Goal: Task Accomplishment & Management: Complete application form

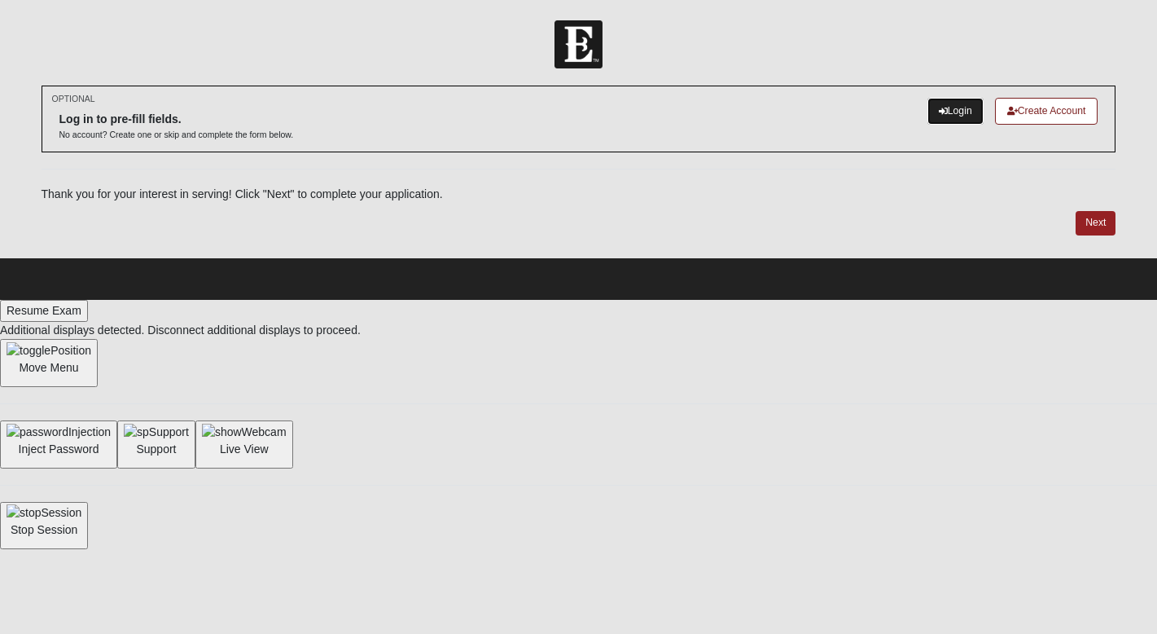
click at [954, 119] on link "Login" at bounding box center [956, 111] width 56 height 27
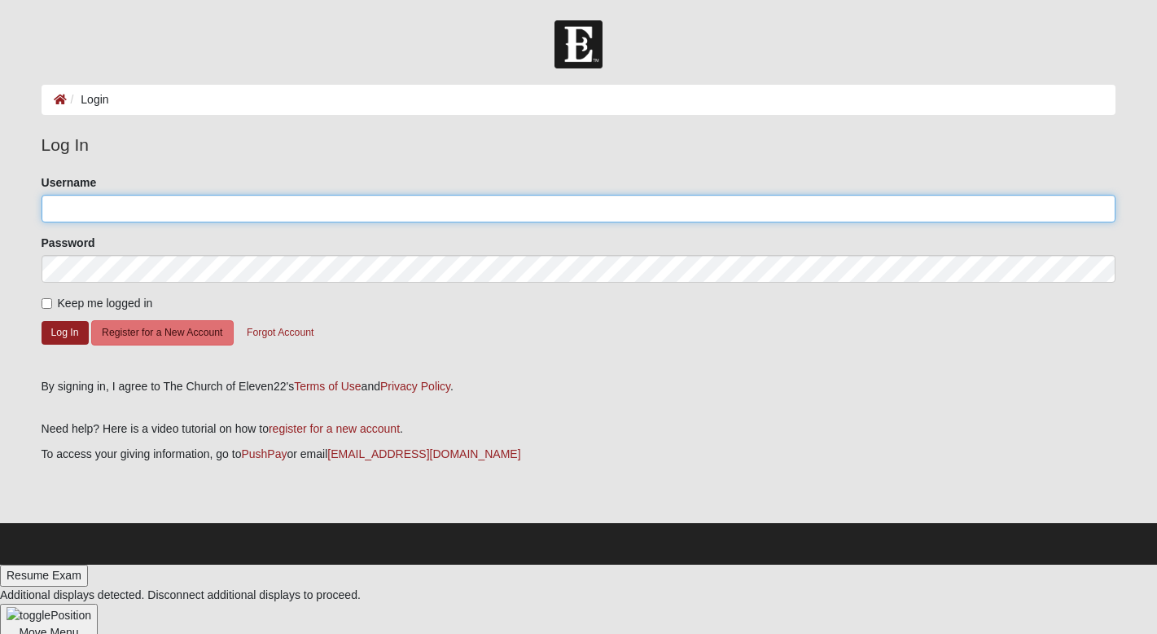
click at [146, 212] on input "Username" at bounding box center [579, 209] width 1075 height 28
type input "[EMAIL_ADDRESS][DOMAIN_NAME]"
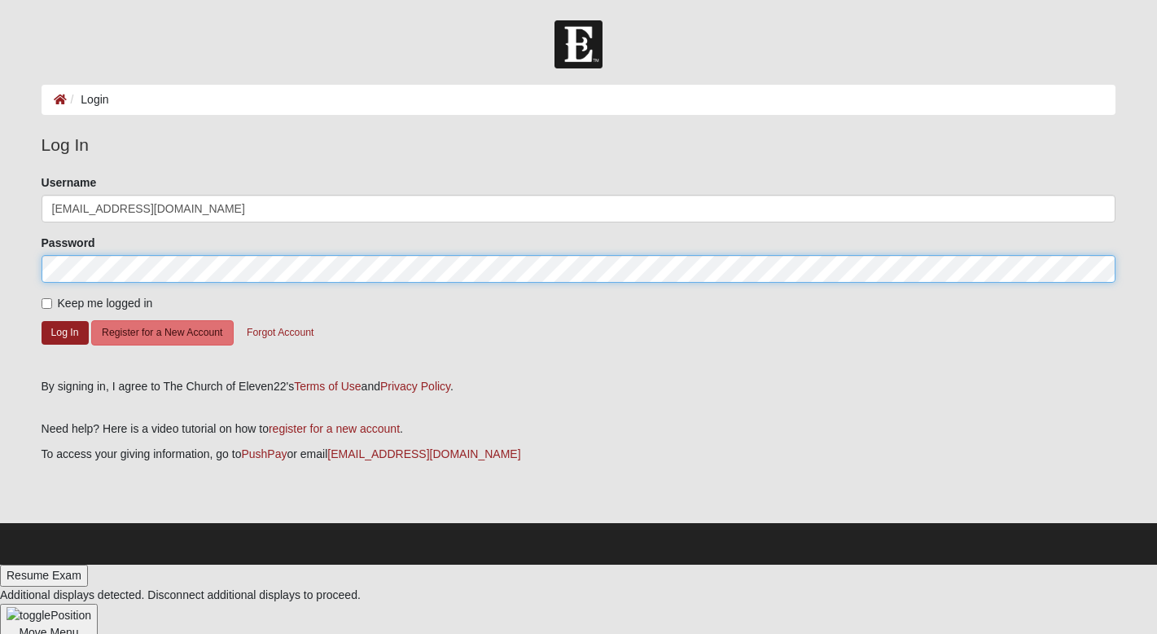
click at [42, 321] on button "Log In" at bounding box center [65, 333] width 47 height 24
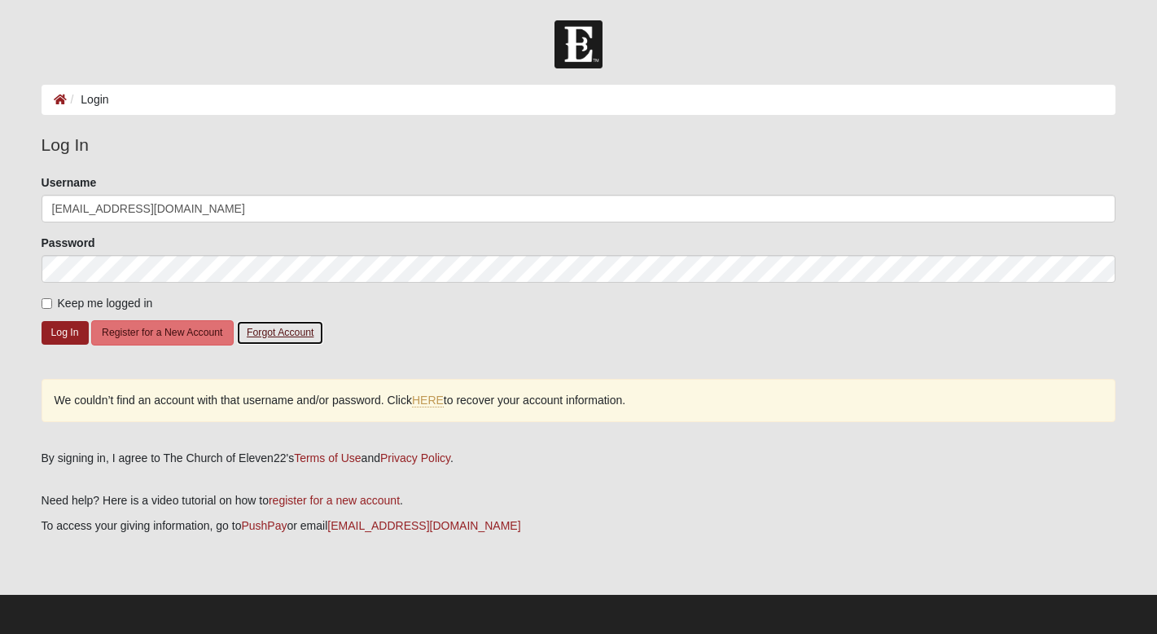
click at [294, 329] on button "Forgot Account" at bounding box center [280, 332] width 88 height 25
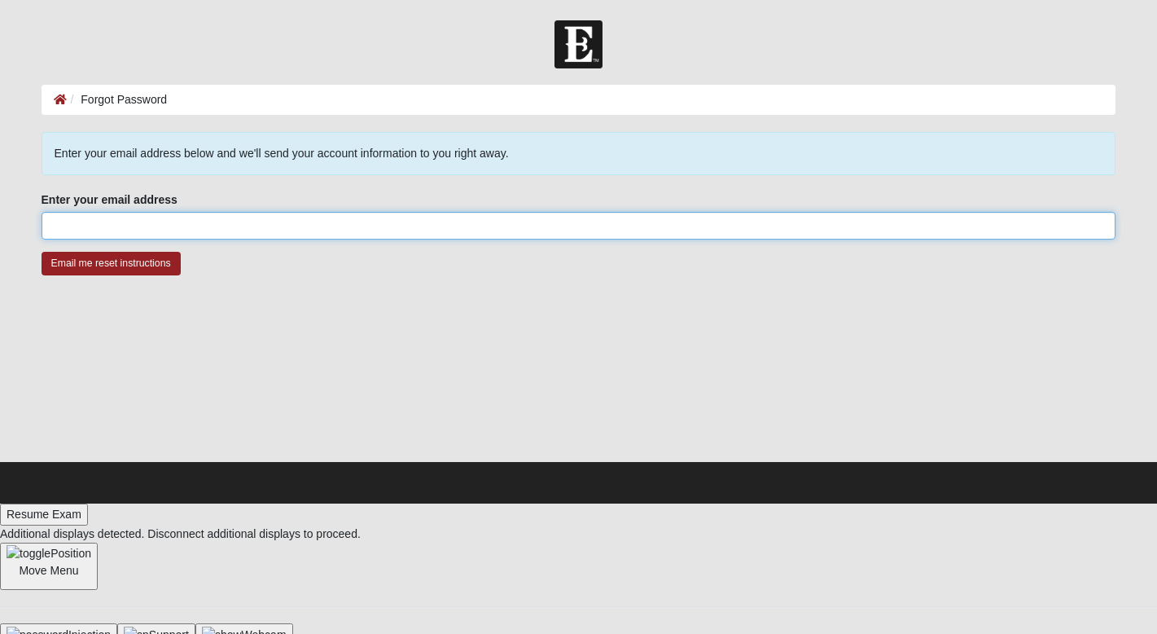
click at [265, 214] on input "Enter your email address" at bounding box center [579, 226] width 1075 height 28
type input "[EMAIL_ADDRESS][DOMAIN_NAME]"
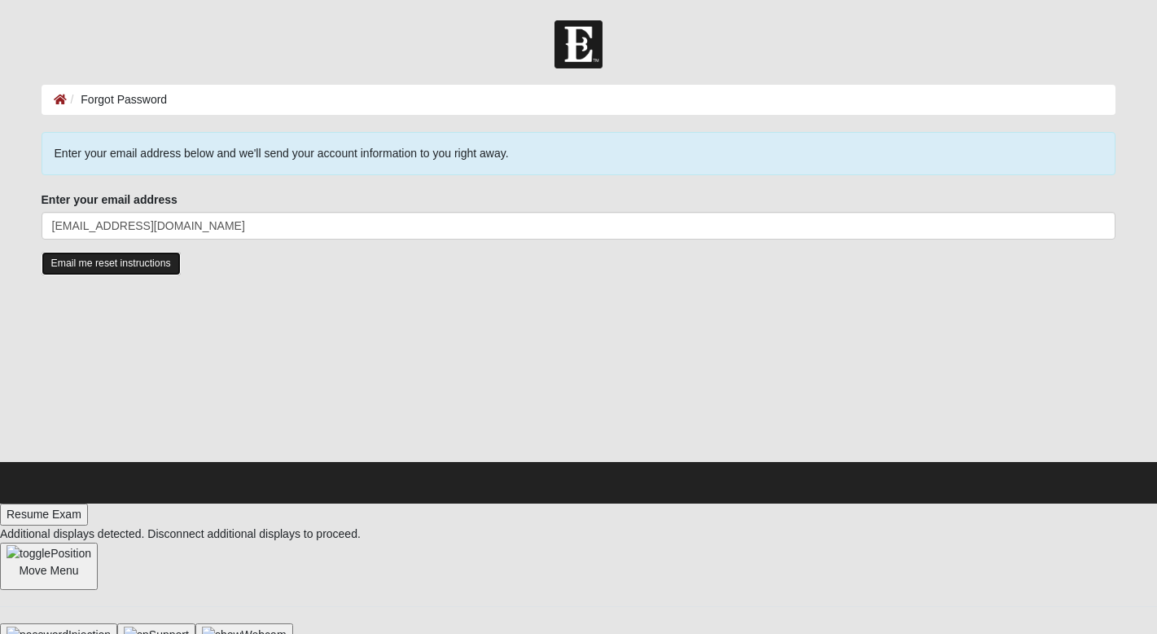
click at [120, 265] on input "Email me reset instructions" at bounding box center [111, 264] width 139 height 24
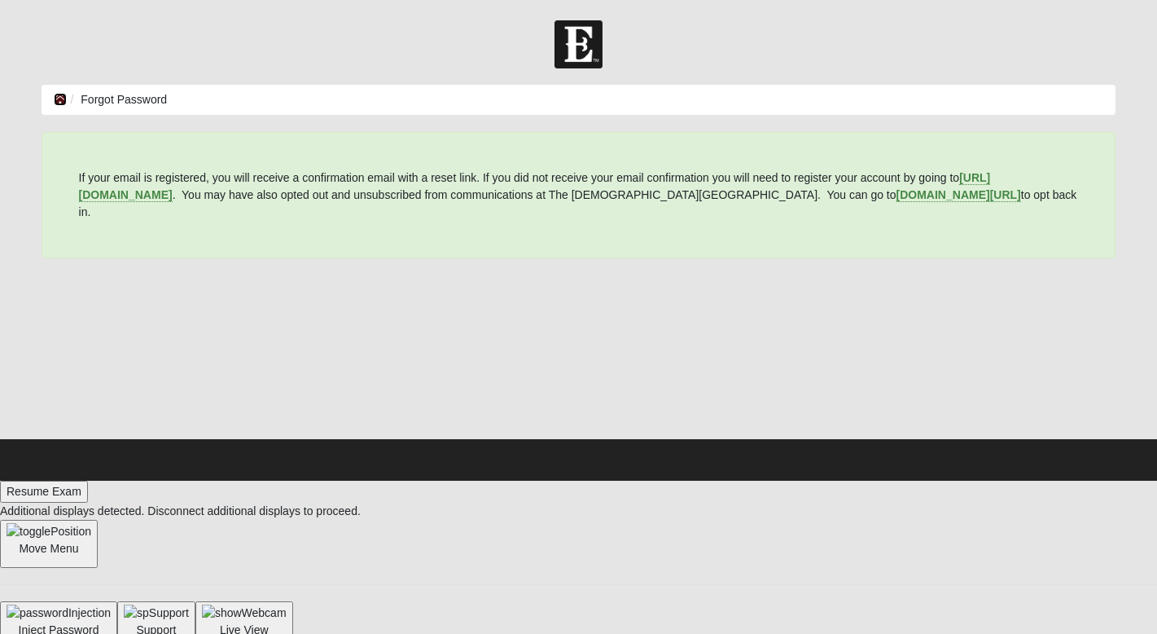
click at [58, 102] on icon at bounding box center [60, 99] width 13 height 11
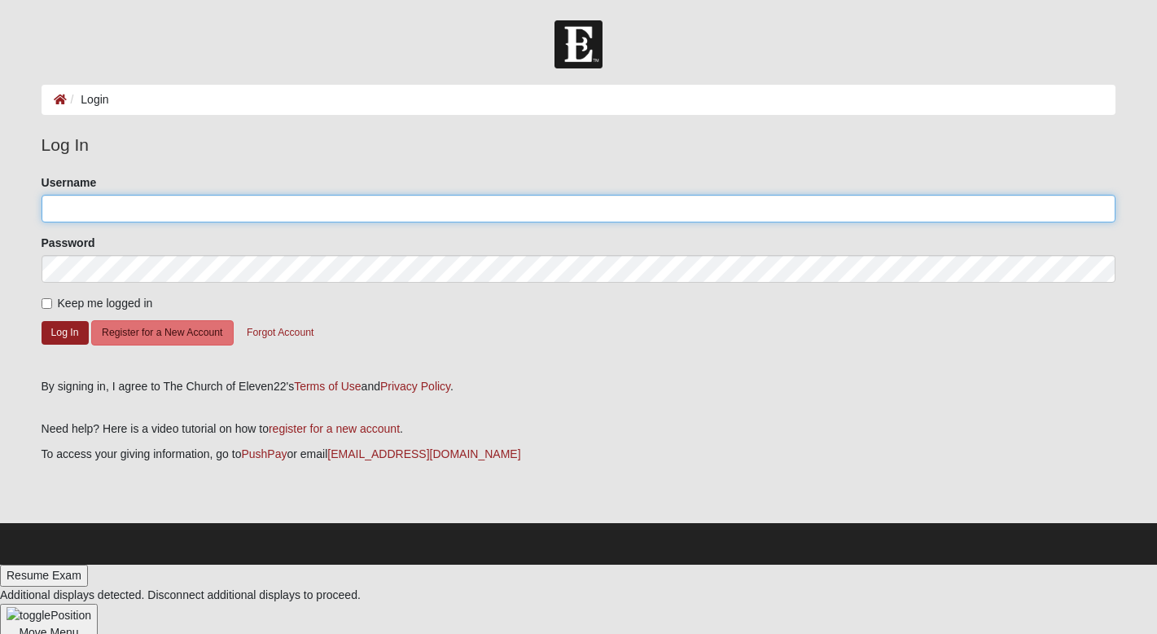
click at [97, 208] on input "Username" at bounding box center [579, 209] width 1075 height 28
type input "MommaStall"
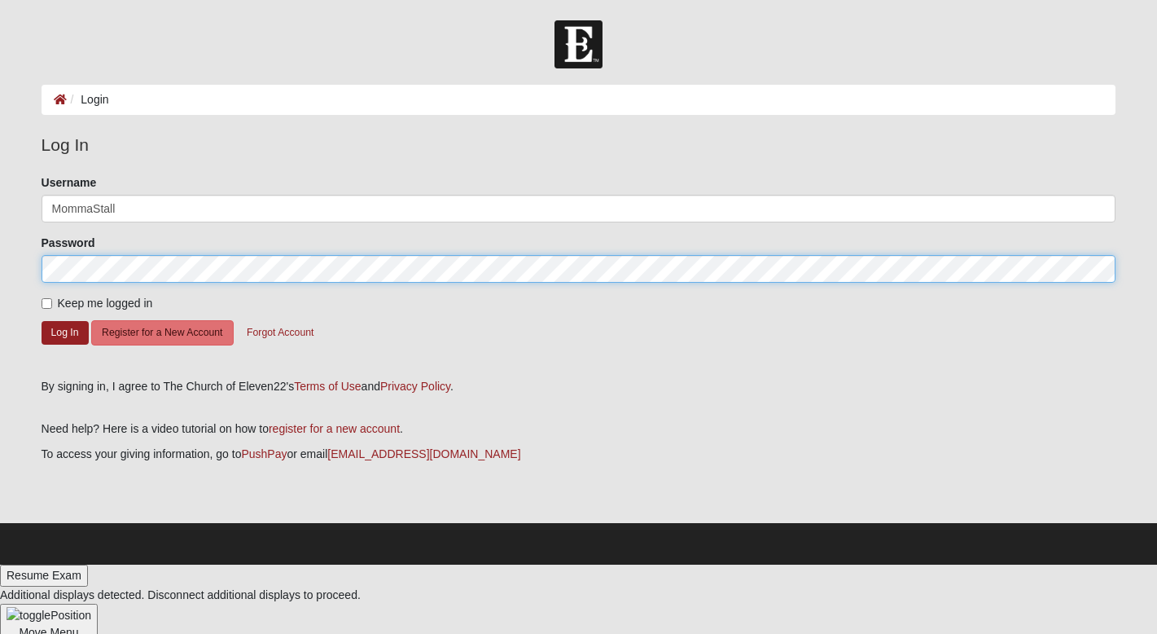
click at [42, 321] on button "Log In" at bounding box center [65, 333] width 47 height 24
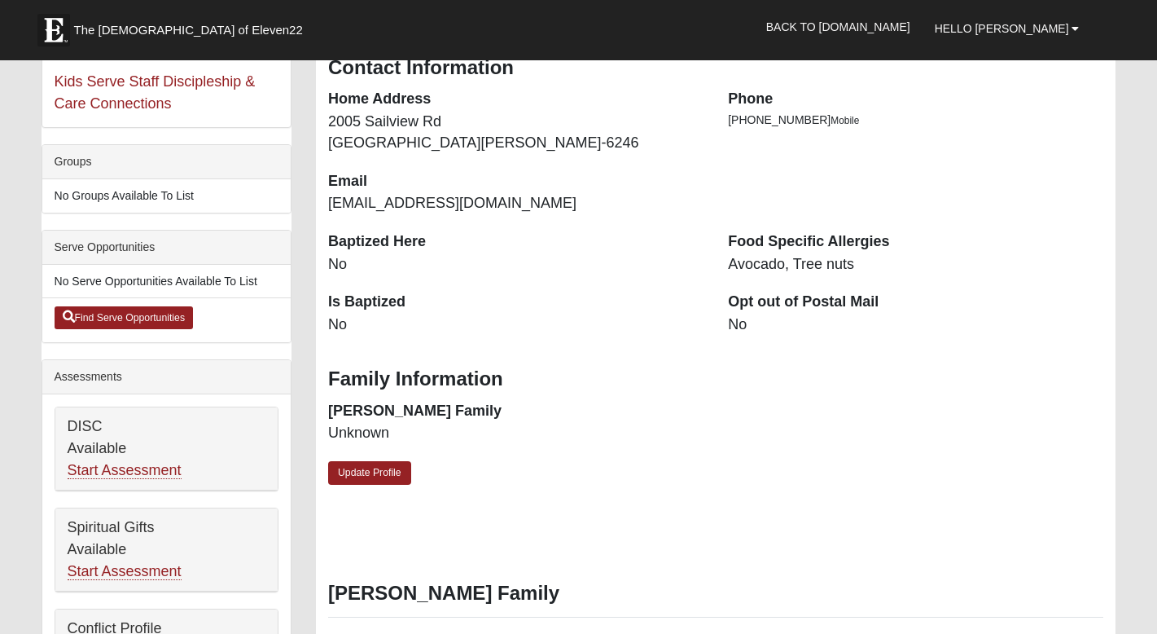
scroll to position [309, 0]
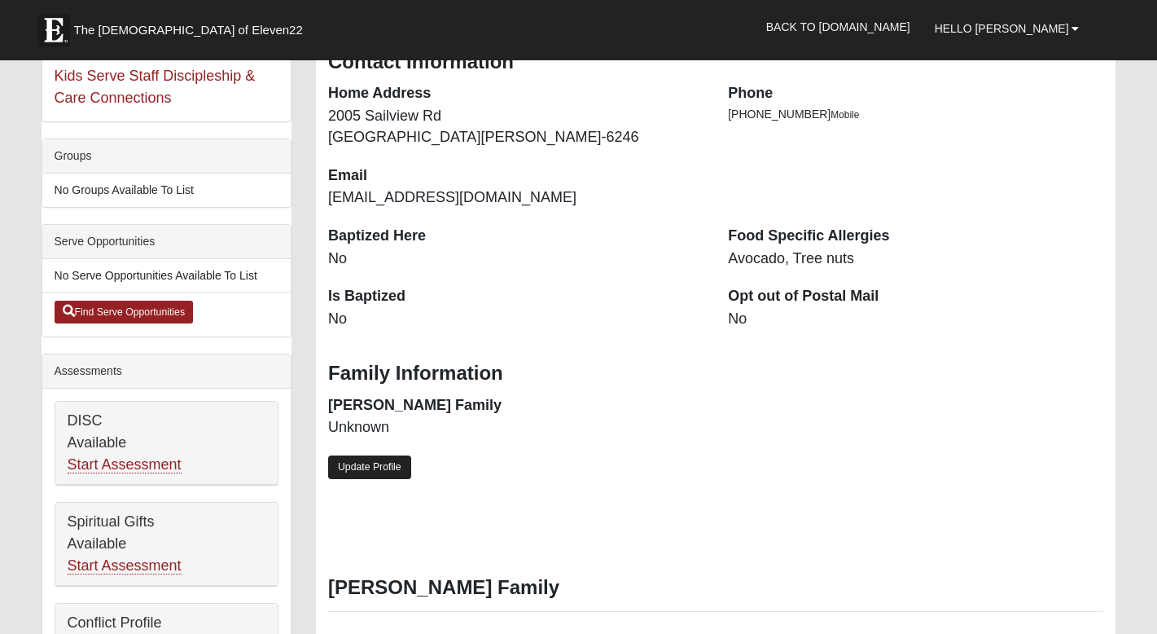
click at [379, 469] on link "Update Profile" at bounding box center [369, 467] width 83 height 24
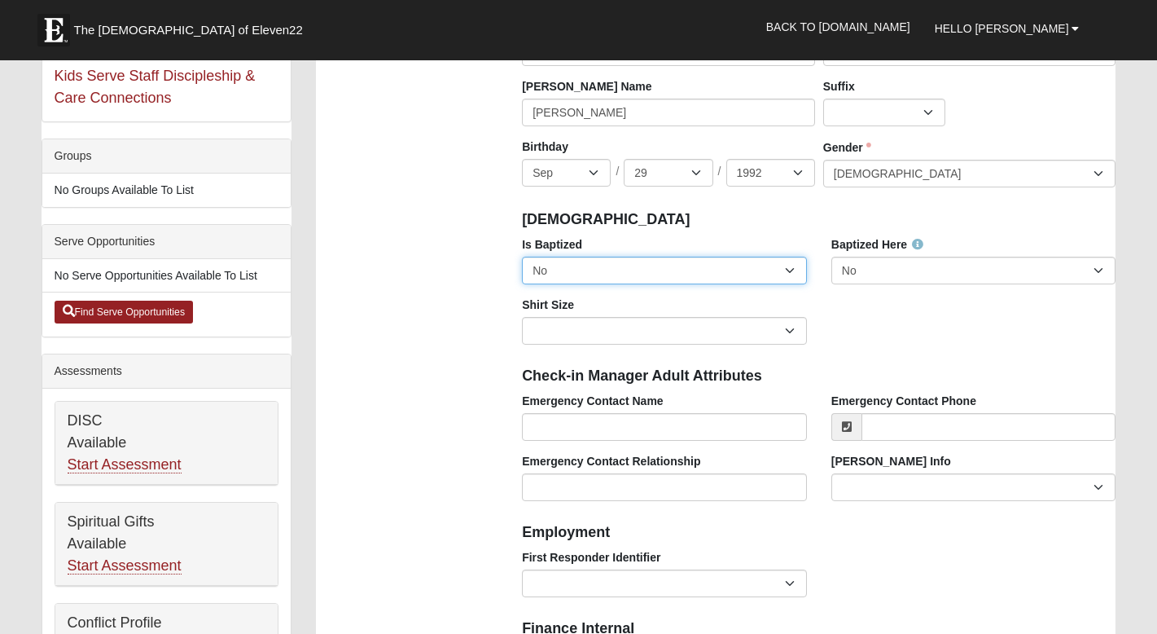
click at [565, 261] on select "No Yes" at bounding box center [664, 271] width 285 height 28
select select "True"
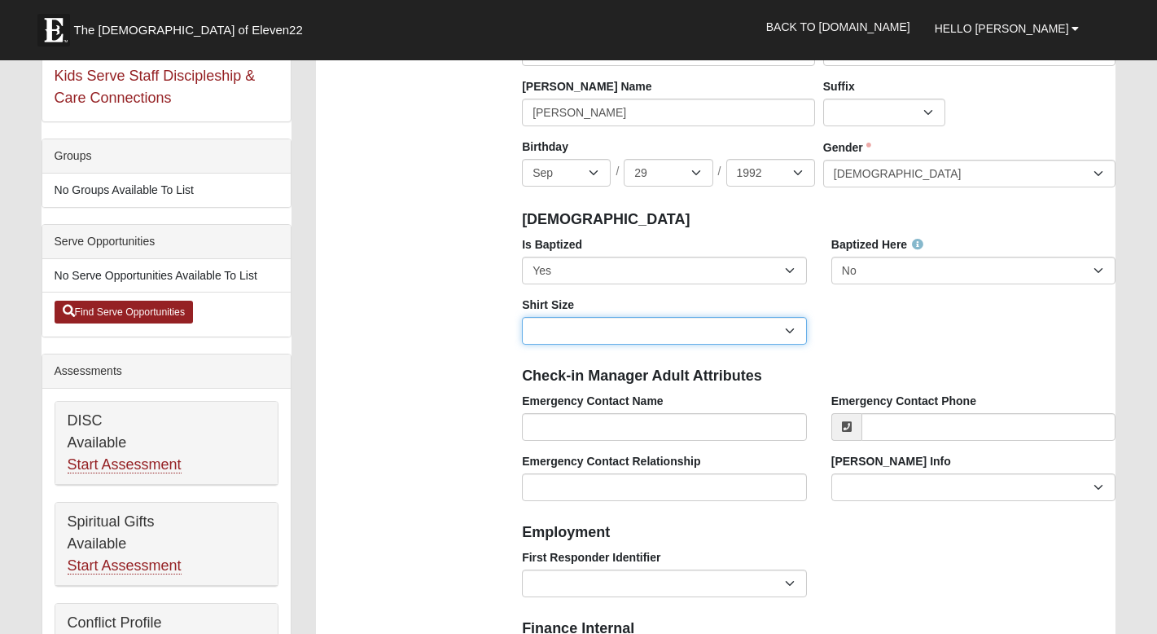
click at [572, 331] on select "Adult Small Adult Medium Adult Large Adult XL Adult XXL Adult 3XL Adult 4XL You…" at bounding box center [664, 331] width 285 height 28
select select "Adult Large"
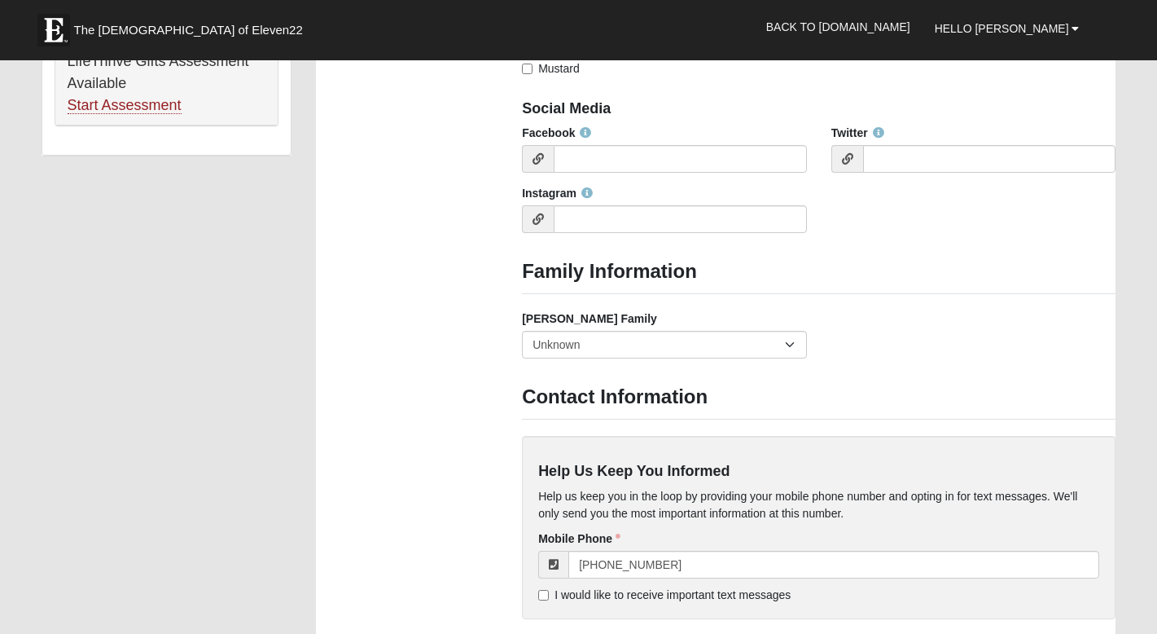
scroll to position [1174, 0]
click at [697, 344] on select "Yes, we are a current foster family No, we are a former foster family No, we ha…" at bounding box center [664, 344] width 285 height 28
select select "2891"
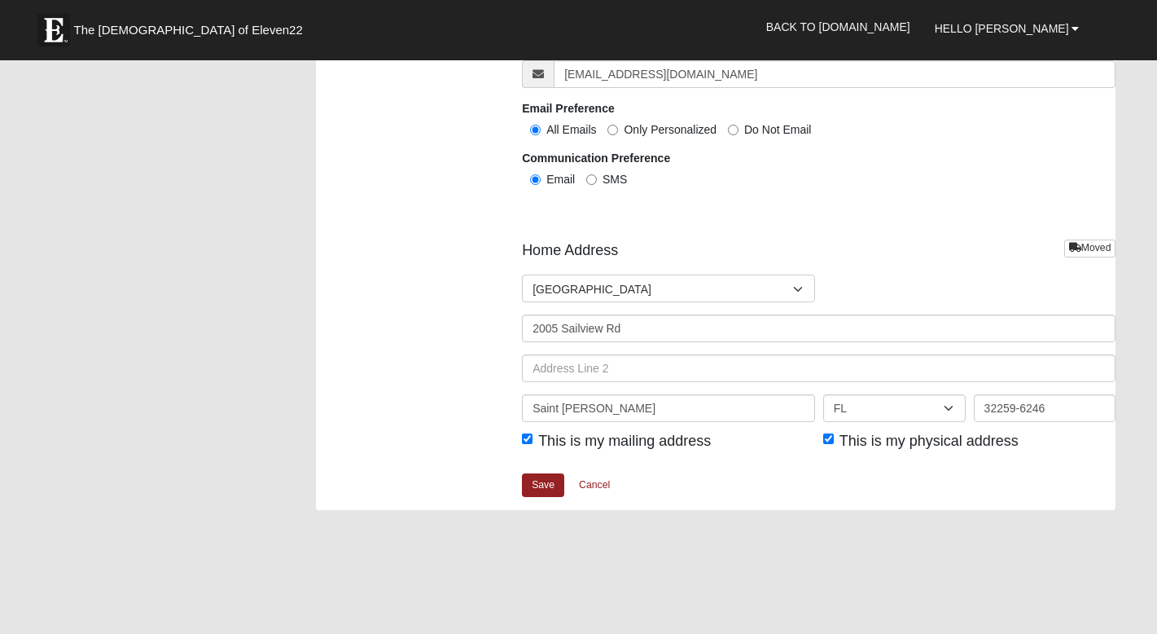
scroll to position [1889, 0]
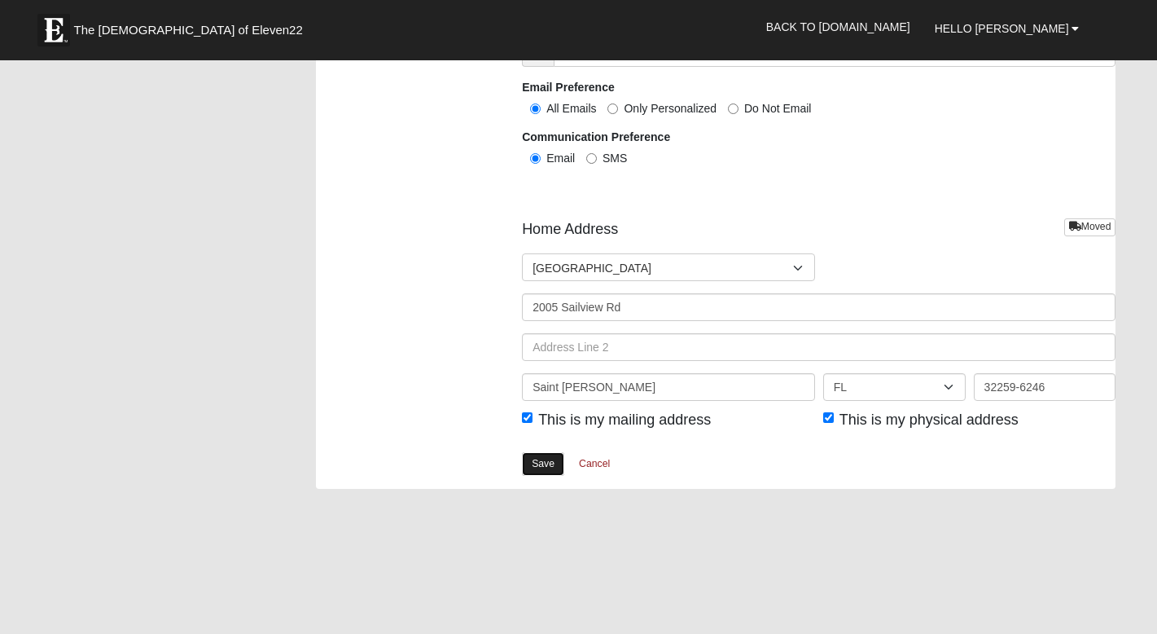
click at [536, 464] on link "Save" at bounding box center [543, 464] width 42 height 24
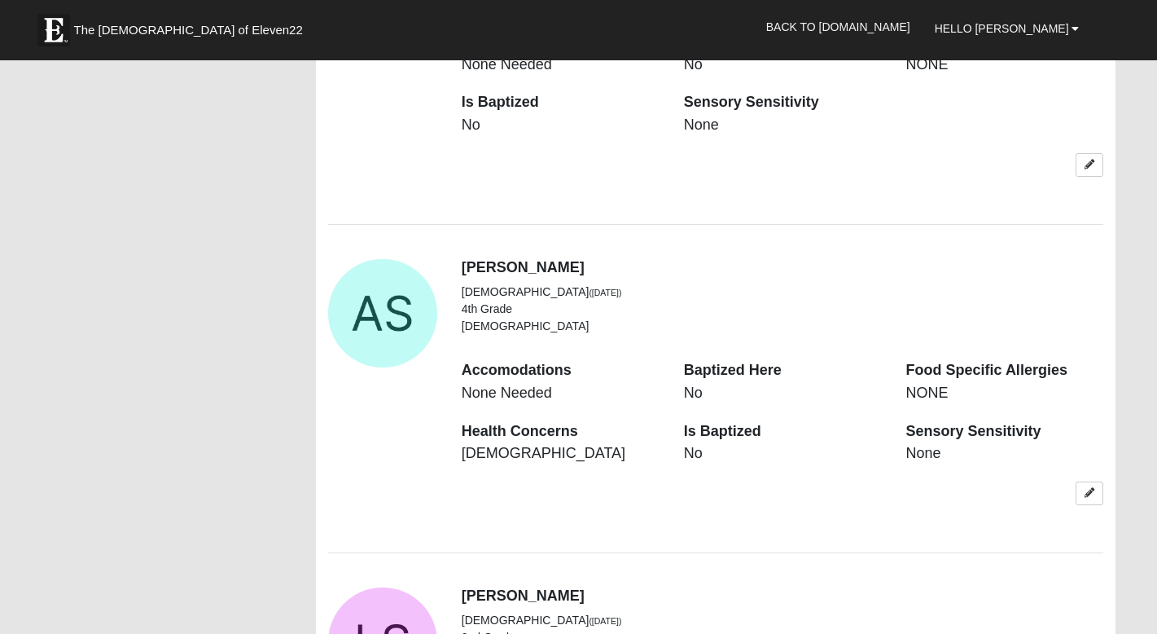
scroll to position [1414, 0]
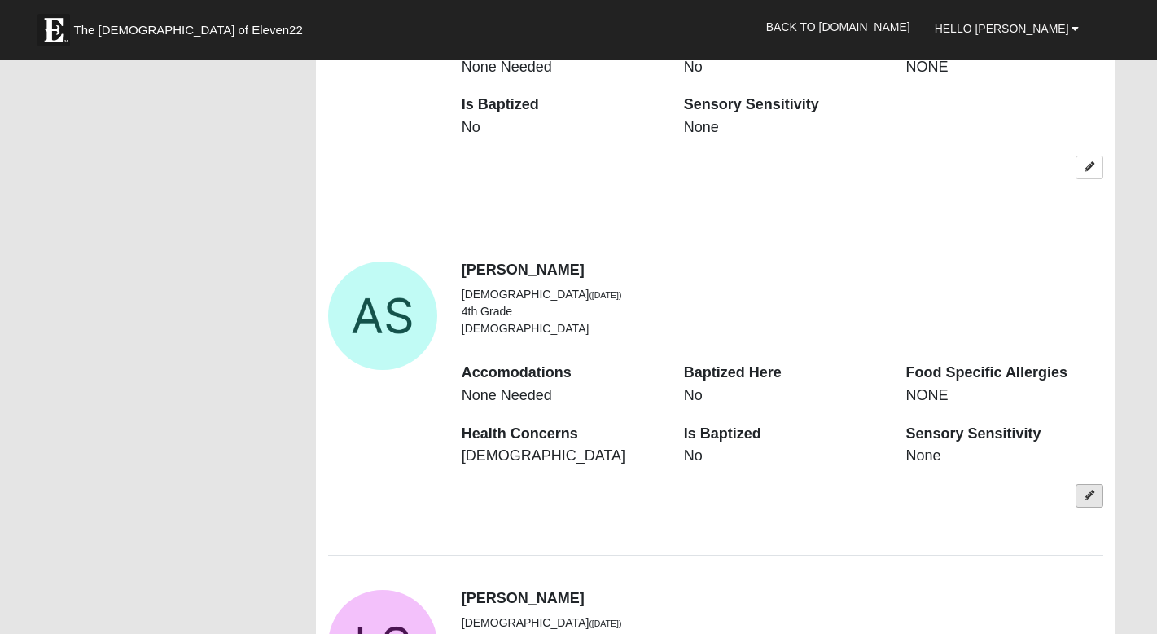
click at [1084, 484] on link at bounding box center [1090, 496] width 28 height 24
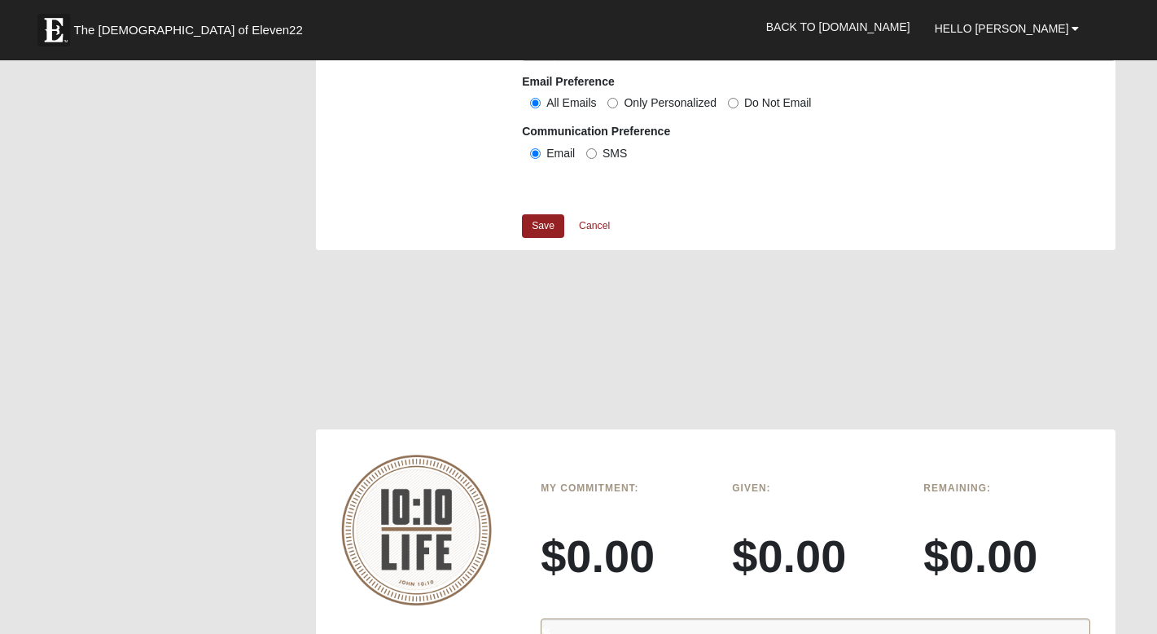
scroll to position [1434, 0]
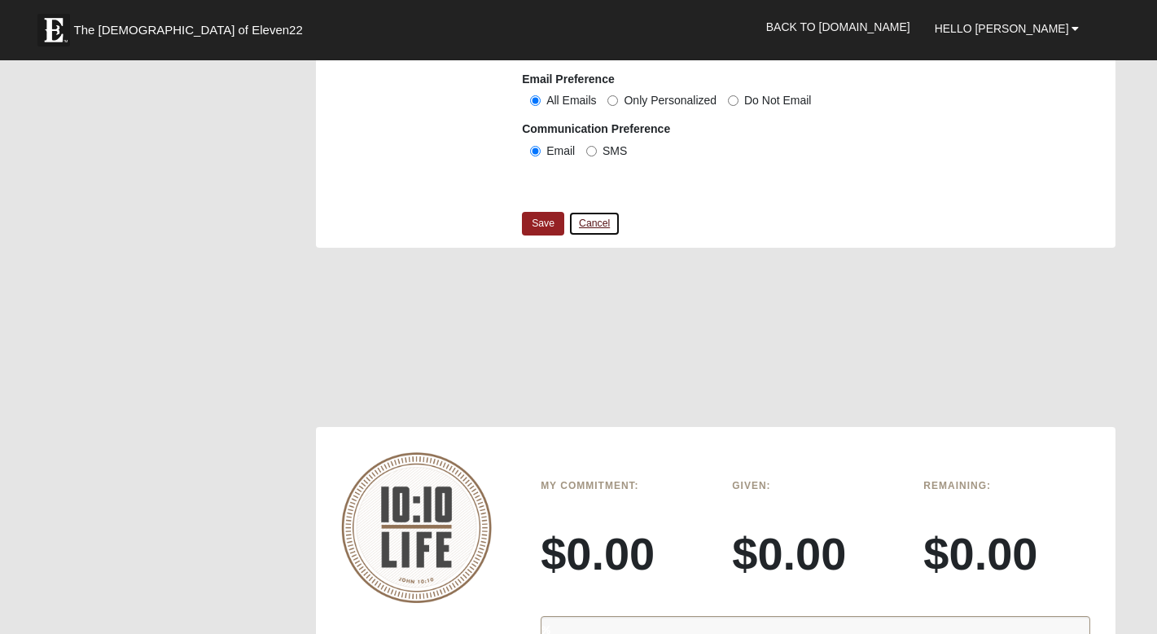
click at [588, 228] on link "Cancel" at bounding box center [594, 223] width 52 height 25
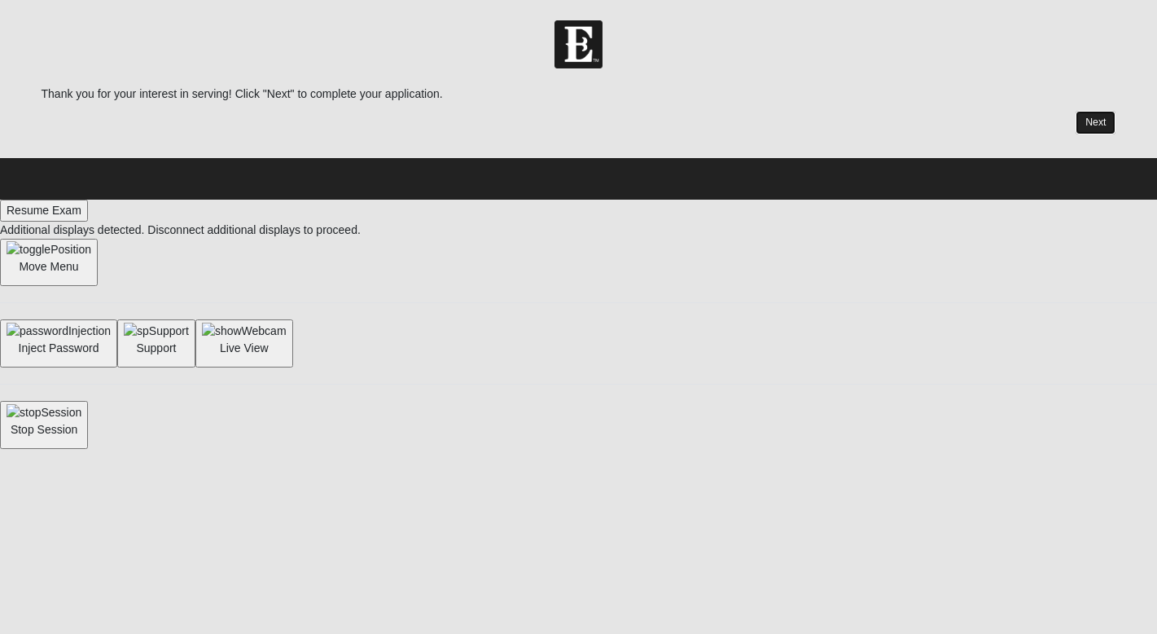
click at [1099, 119] on link "Next" at bounding box center [1096, 123] width 40 height 24
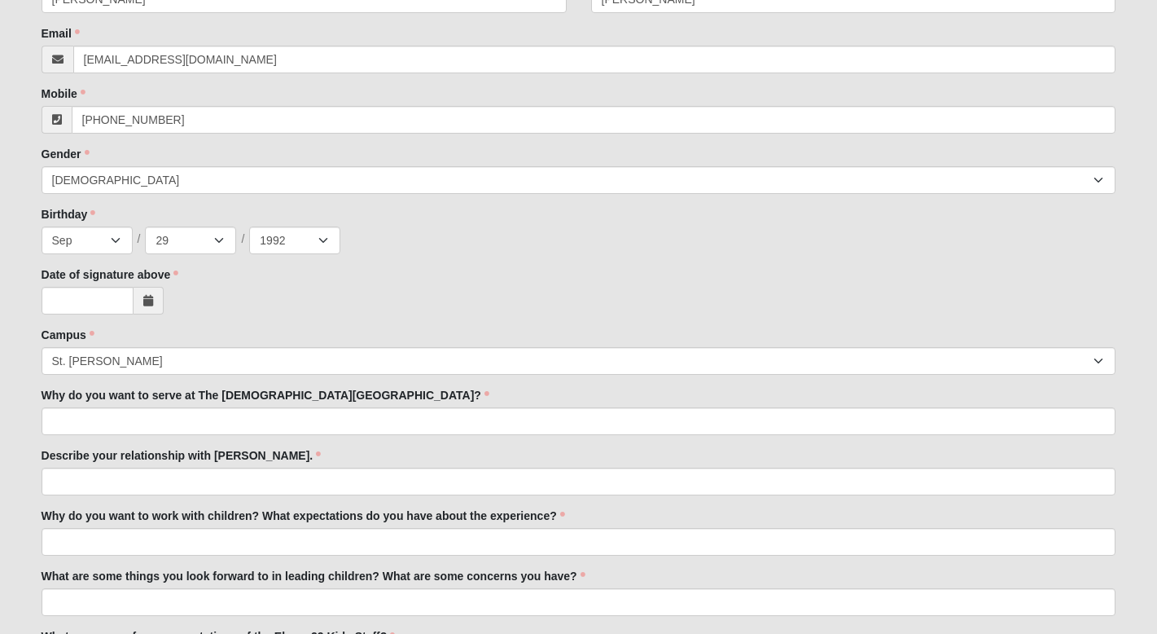
scroll to position [385, 0]
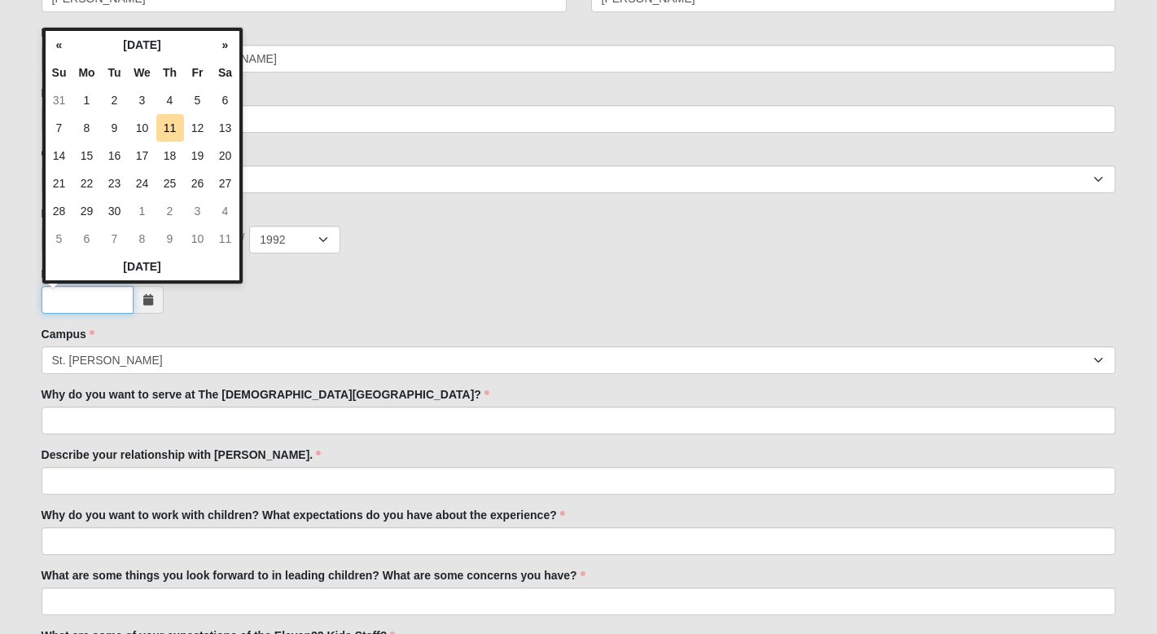
click at [103, 309] on input "Date of signature above" at bounding box center [88, 300] width 92 height 28
click at [174, 121] on td "11" at bounding box center [170, 128] width 28 height 28
type input "[DATE]"
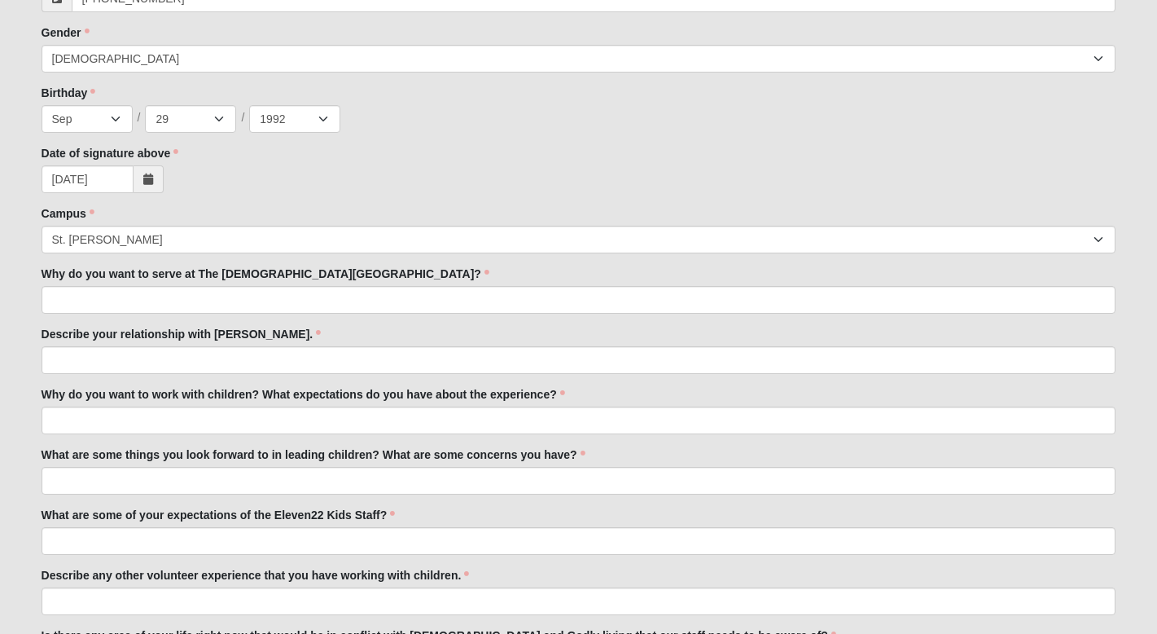
scroll to position [507, 0]
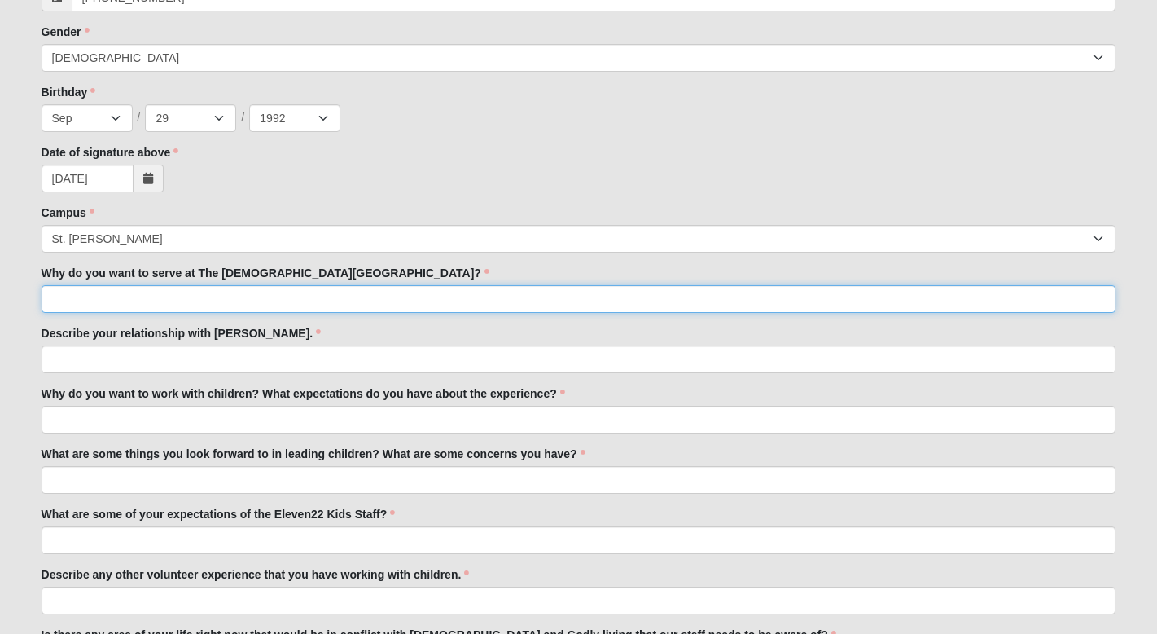
click at [238, 290] on input "Why do you want to serve at The [DEMOGRAPHIC_DATA][GEOGRAPHIC_DATA]?" at bounding box center [579, 299] width 1075 height 28
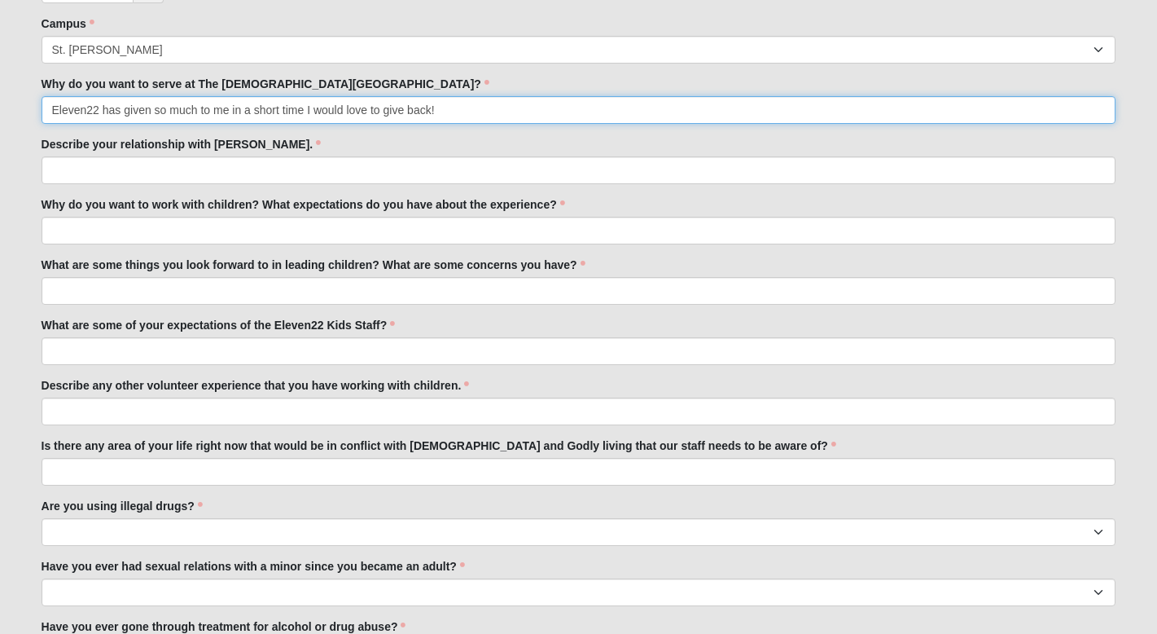
scroll to position [722, 0]
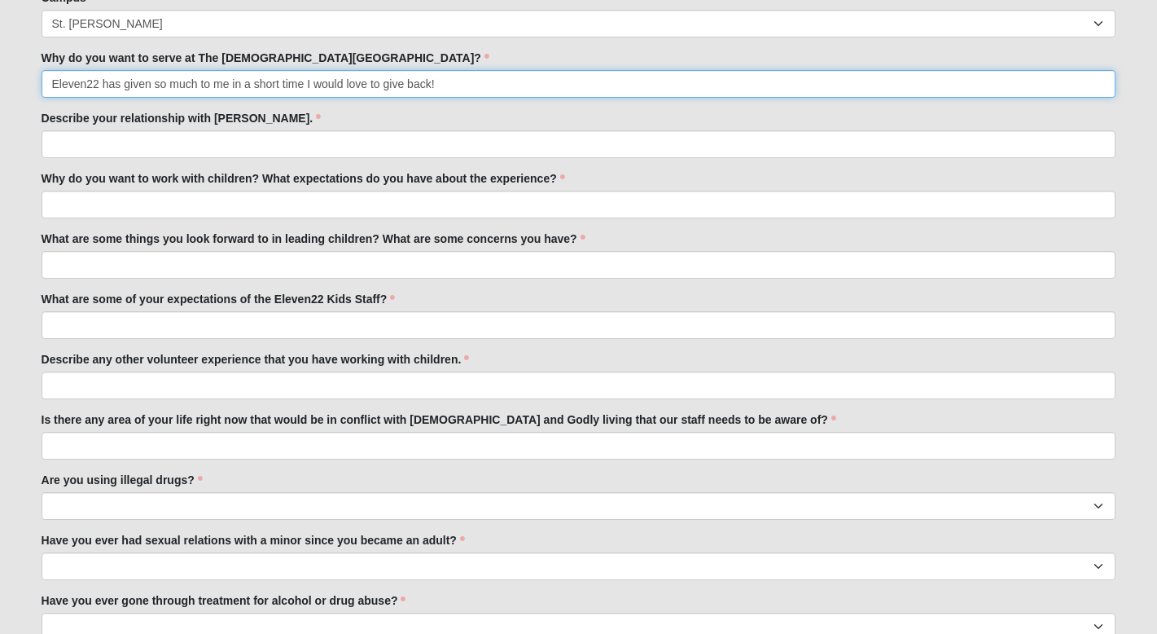
type input "Eleven22 has given so much to me in a short time I would love to give back!"
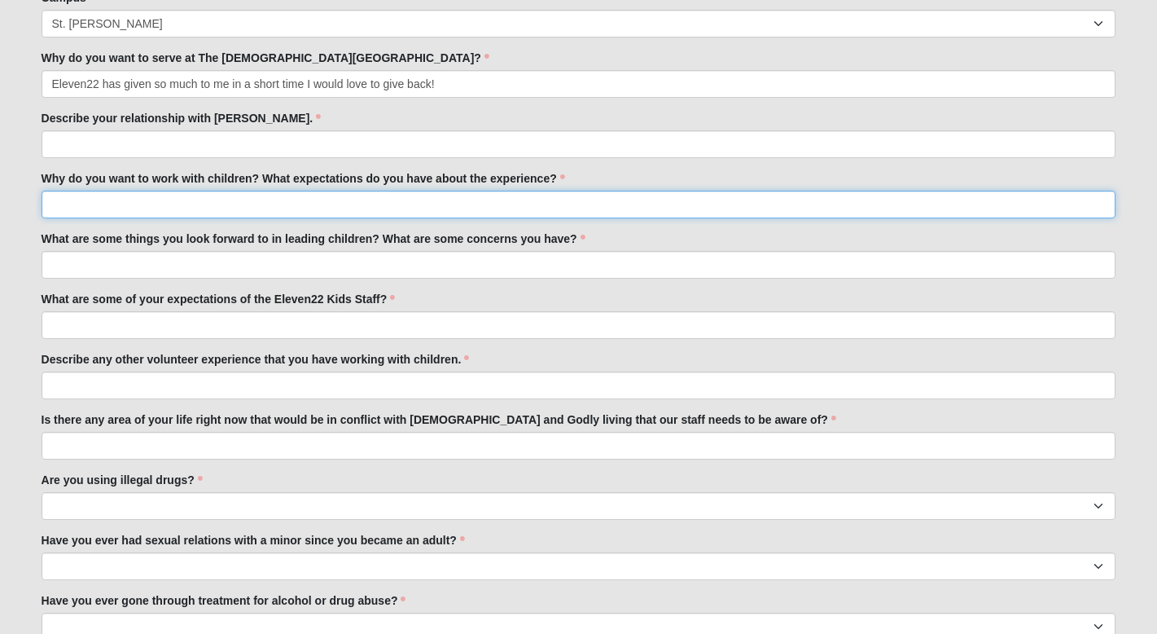
click at [213, 209] on input "Why do you want to work with children? What expectations do you have about the …" at bounding box center [579, 205] width 1075 height 28
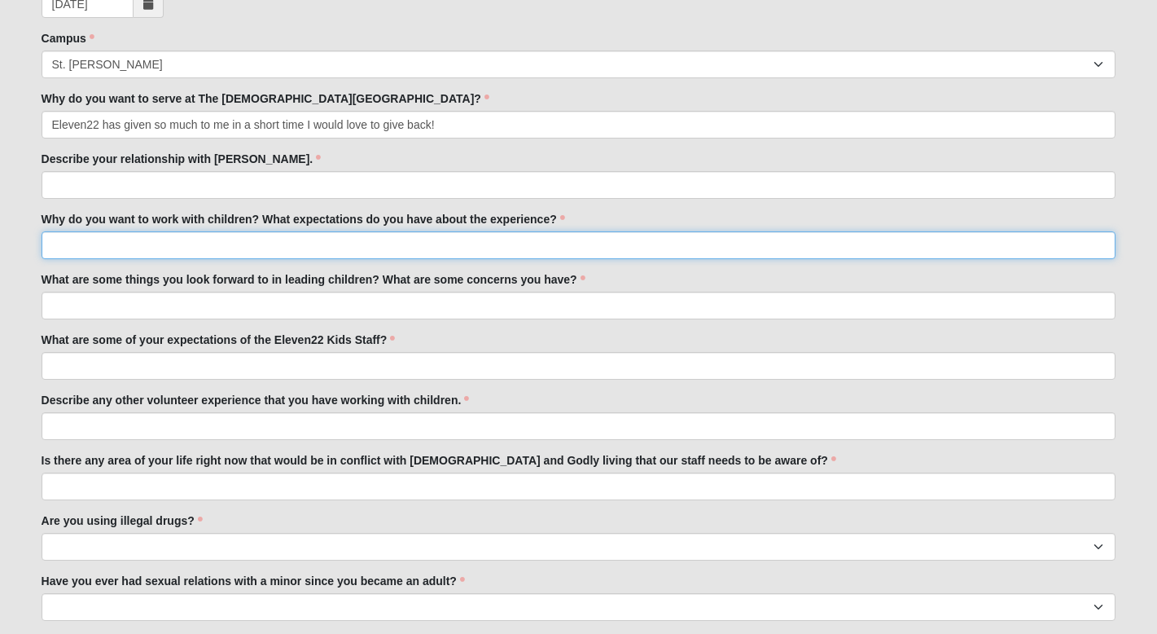
scroll to position [658, 0]
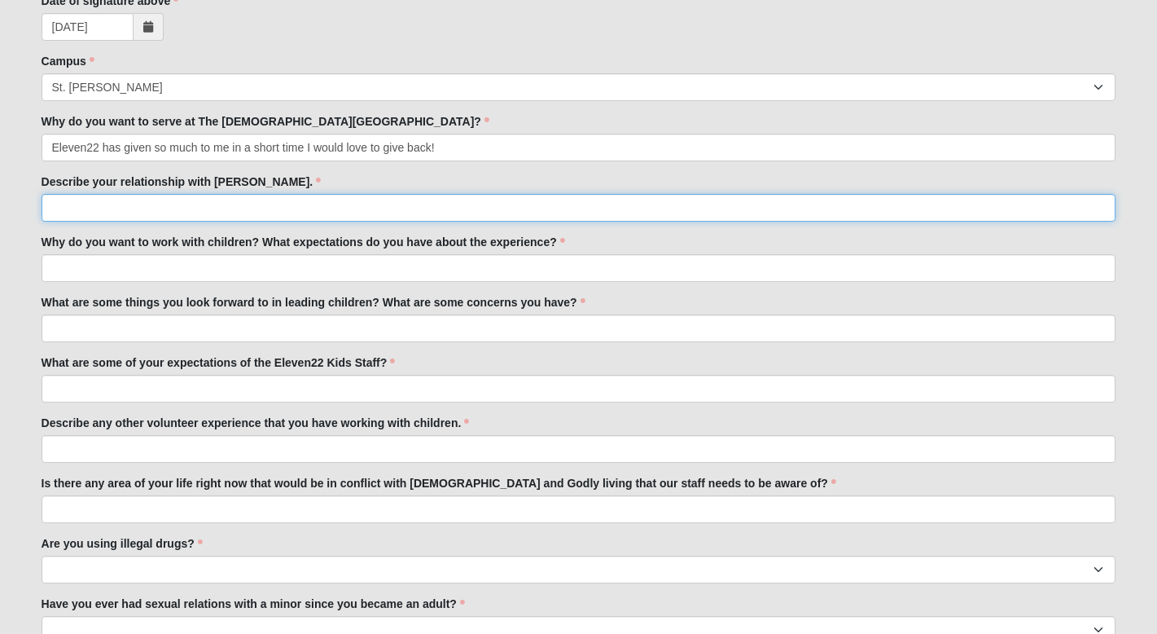
click at [100, 209] on input "Describe your relationship with [PERSON_NAME]." at bounding box center [579, 208] width 1075 height 28
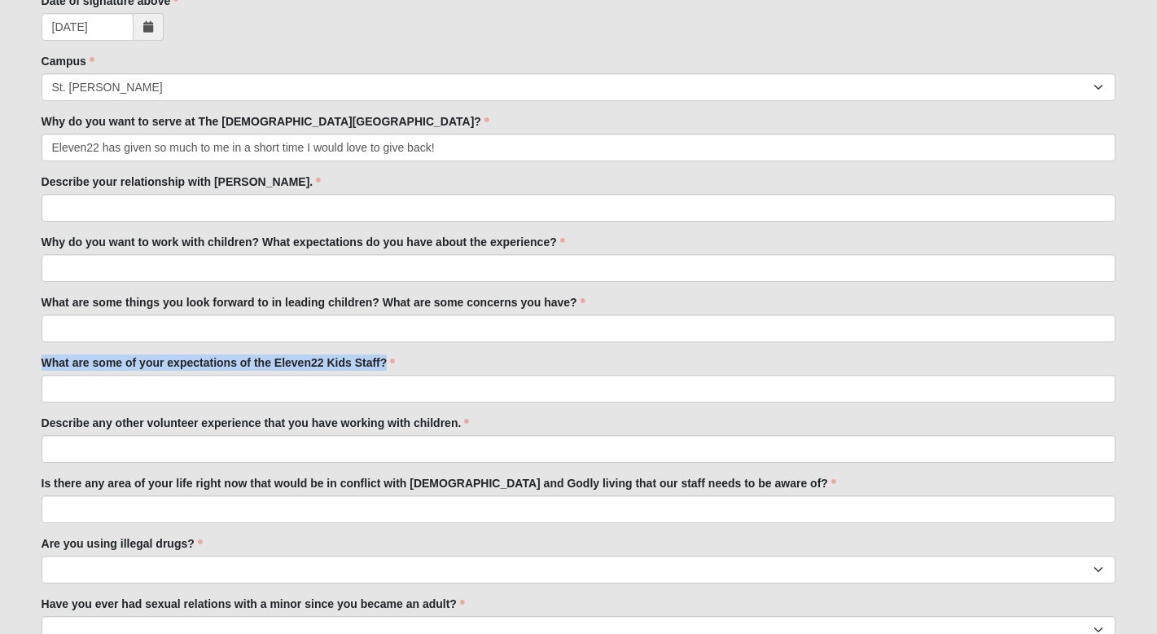
drag, startPoint x: 407, startPoint y: 367, endPoint x: 80, endPoint y: 353, distance: 327.7
copy label "What are some of your expectations of the Eleven22 Kids Staff?"
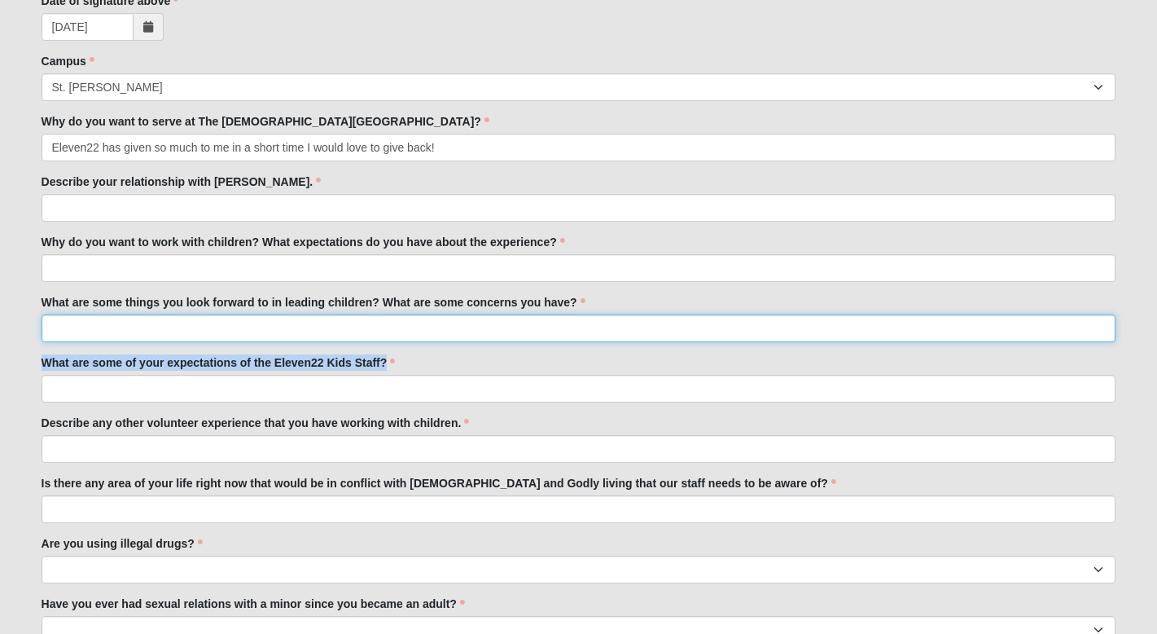
click at [485, 340] on input "What are some things you look forward to in leading children? What are some con…" at bounding box center [579, 328] width 1075 height 28
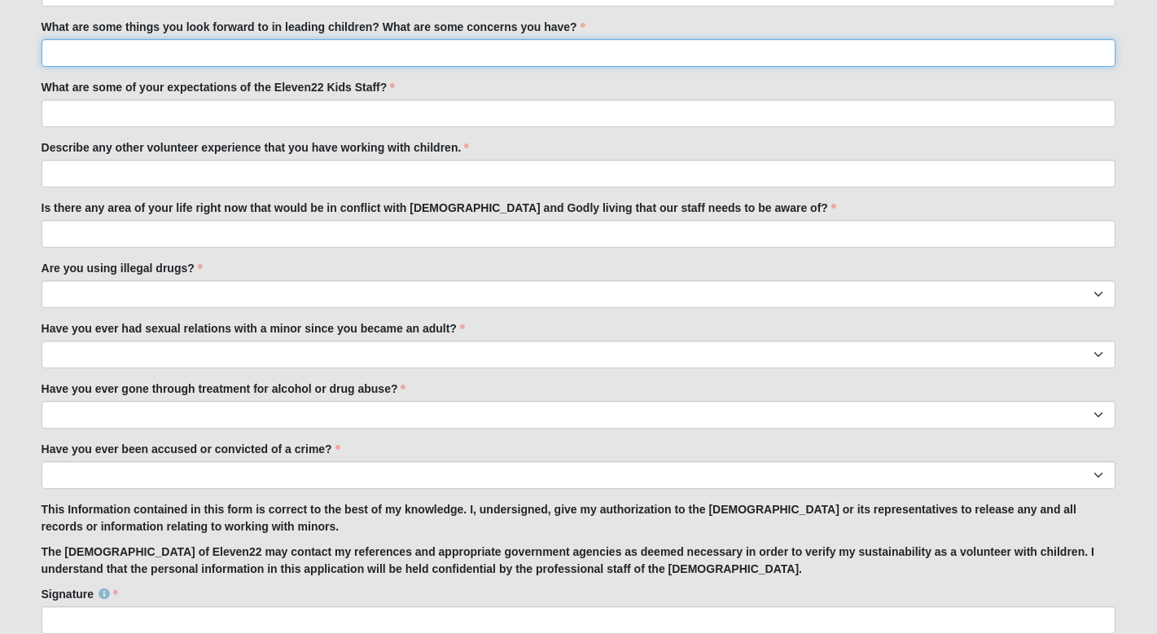
scroll to position [934, 0]
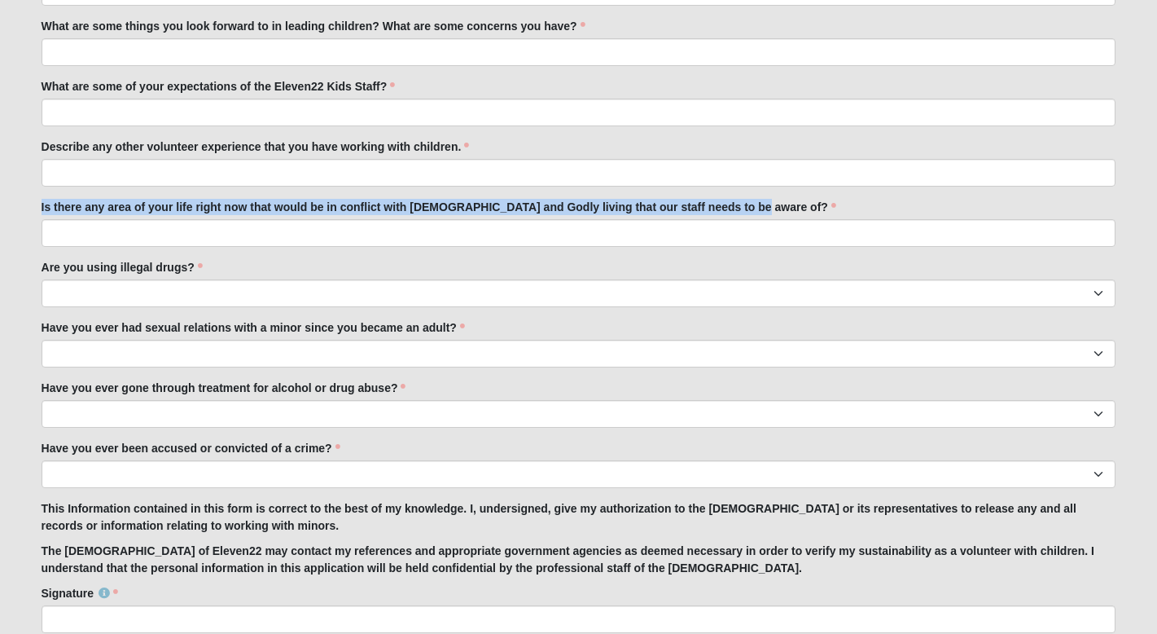
drag, startPoint x: 759, startPoint y: 208, endPoint x: 175, endPoint y: 182, distance: 584.5
copy div "Describe any other volunteer experience that you have working with children. is…"
click at [635, 329] on div "Have you ever had sexual relations with a minor since you became an adult? Yes …" at bounding box center [579, 343] width 1075 height 48
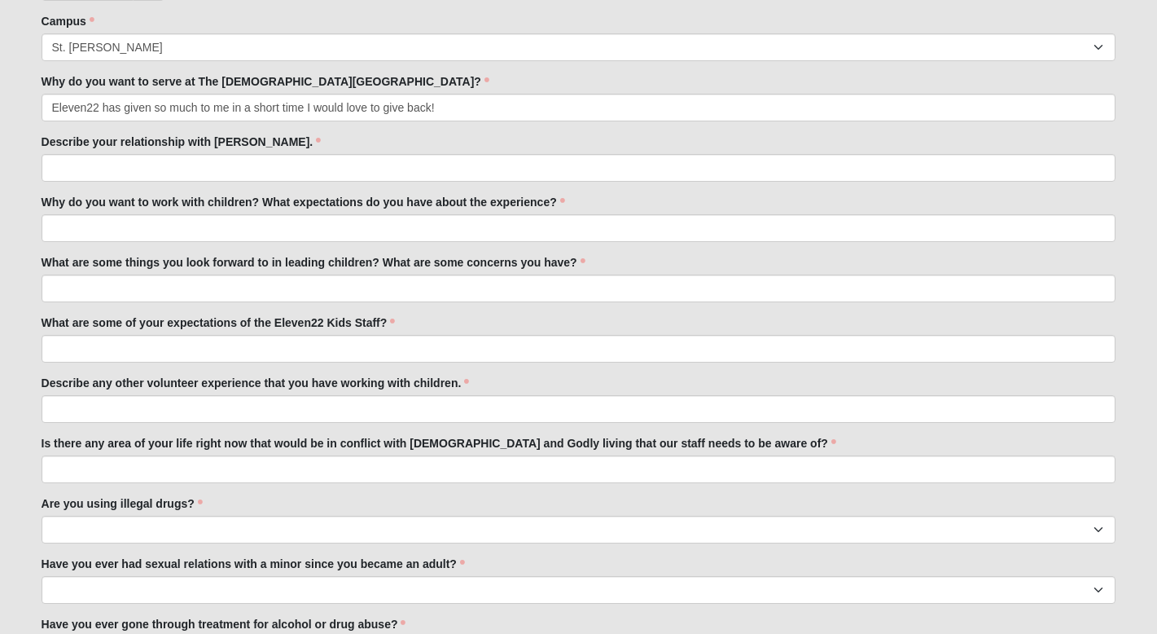
scroll to position [700, 0]
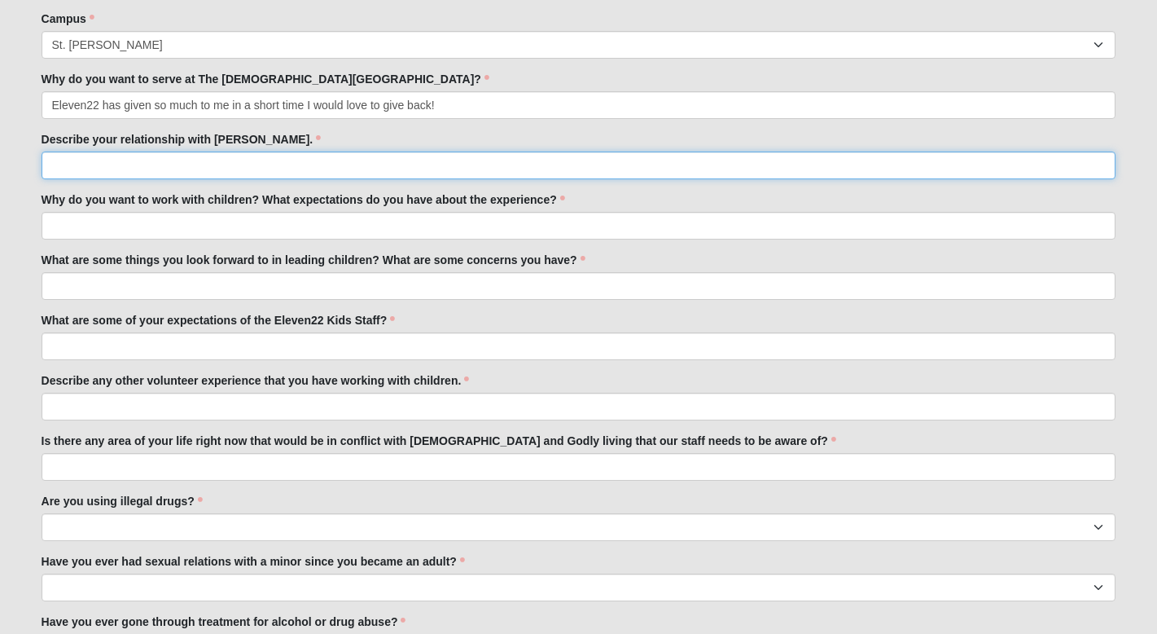
click at [132, 163] on input "Describe your relationship with [PERSON_NAME]." at bounding box center [579, 165] width 1075 height 28
paste input "I grew up in a [DEMOGRAPHIC_DATA] home and have spent my whole life following […"
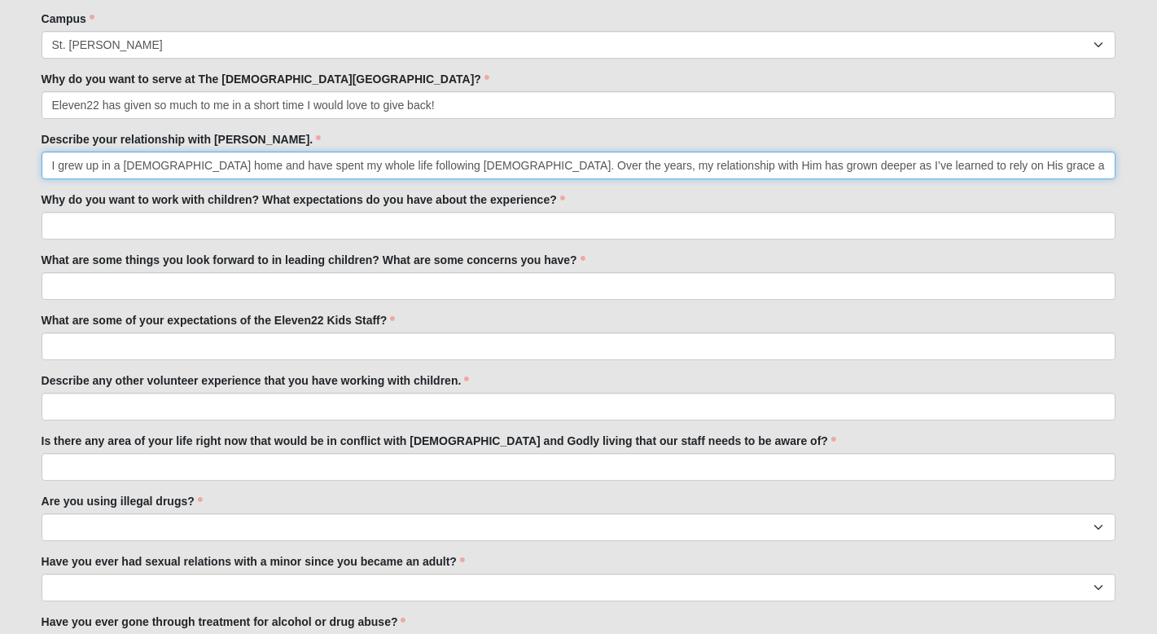
scroll to position [0, 695]
click at [978, 168] on input "I grew up in a [DEMOGRAPHIC_DATA] home and have spent my whole life following […" at bounding box center [579, 165] width 1075 height 28
click at [1049, 169] on input "I grew up in a [DEMOGRAPHIC_DATA] home and have spent my whole life following […" at bounding box center [579, 165] width 1075 height 28
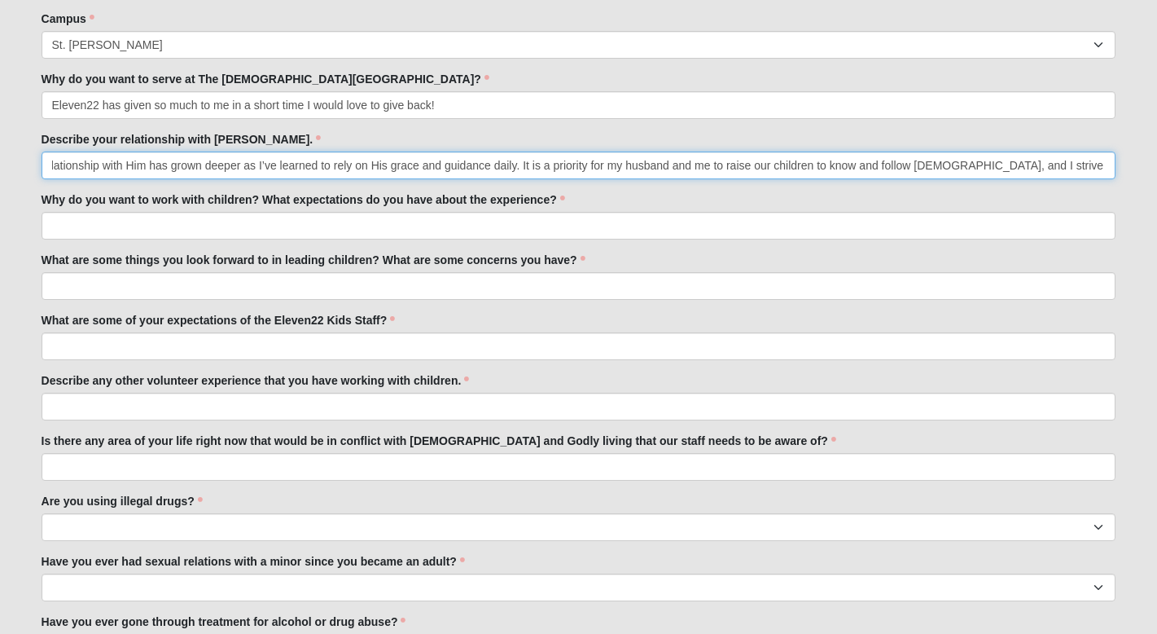
type input "I grew up in a [DEMOGRAPHIC_DATA] home and have spent my whole life following […"
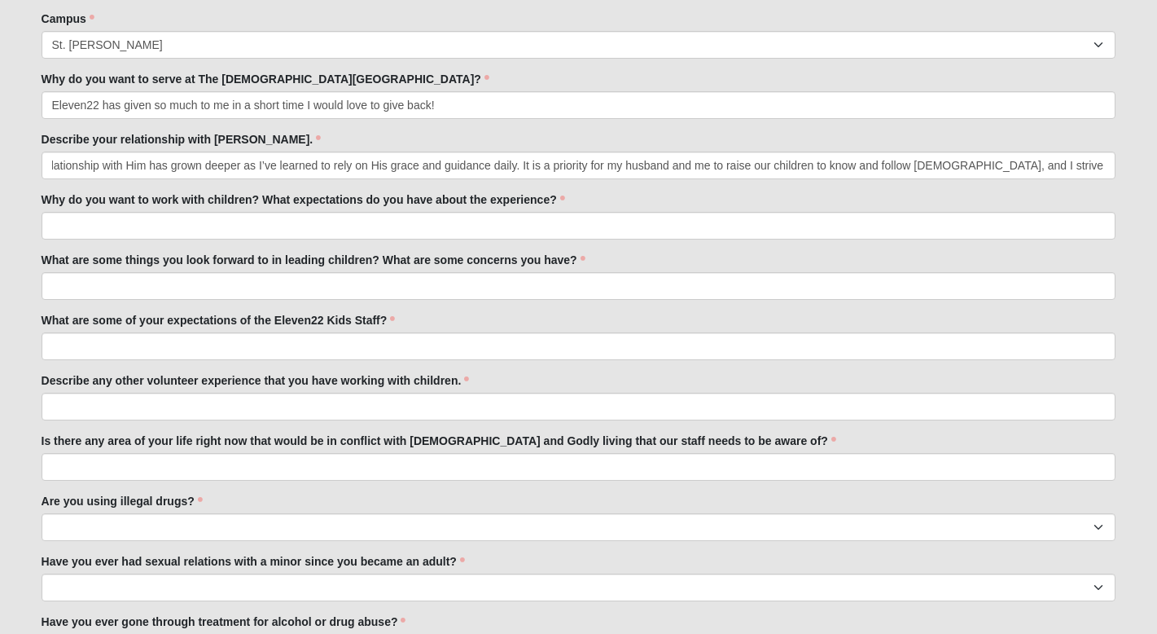
scroll to position [0, 0]
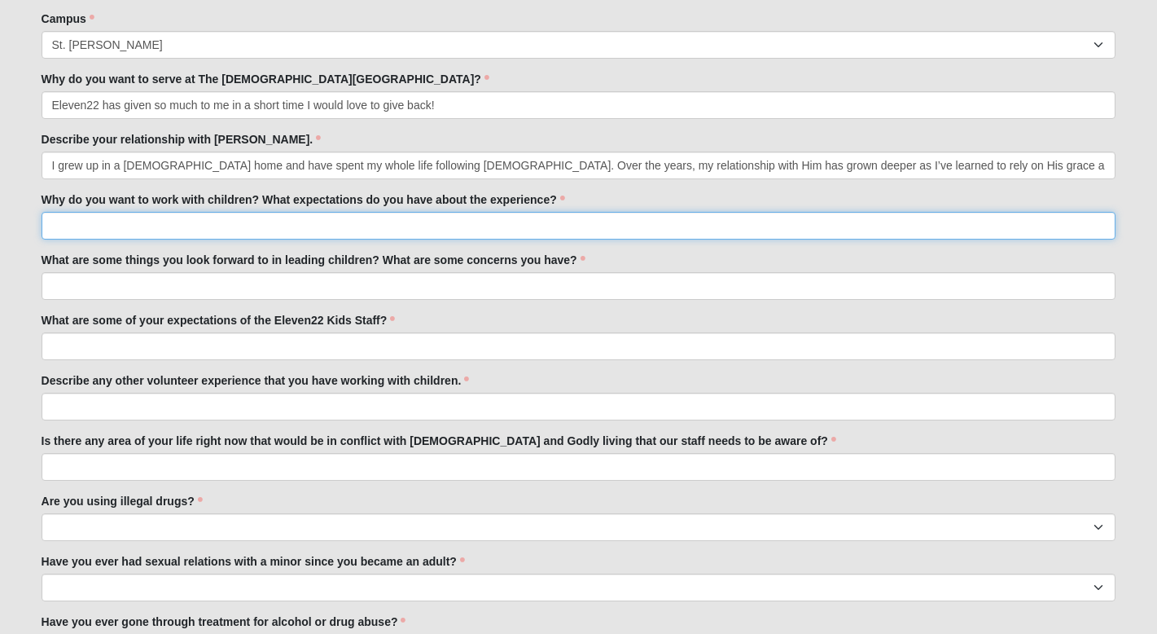
click at [327, 232] on input "Why do you want to work with children? What expectations do you have about the …" at bounding box center [579, 226] width 1075 height 28
paste input "I believe [DEMOGRAPHIC_DATA] has given me a heart to love and nurture children.…"
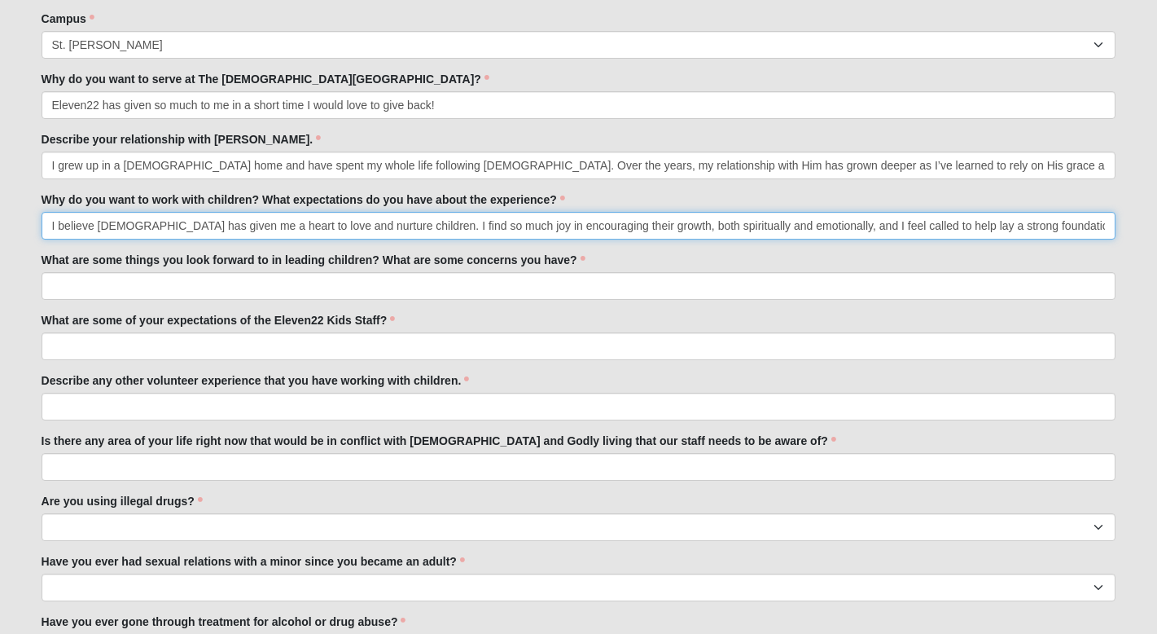
scroll to position [0, 7]
type input "I believe [DEMOGRAPHIC_DATA] has given me a heart to love and nurture children.…"
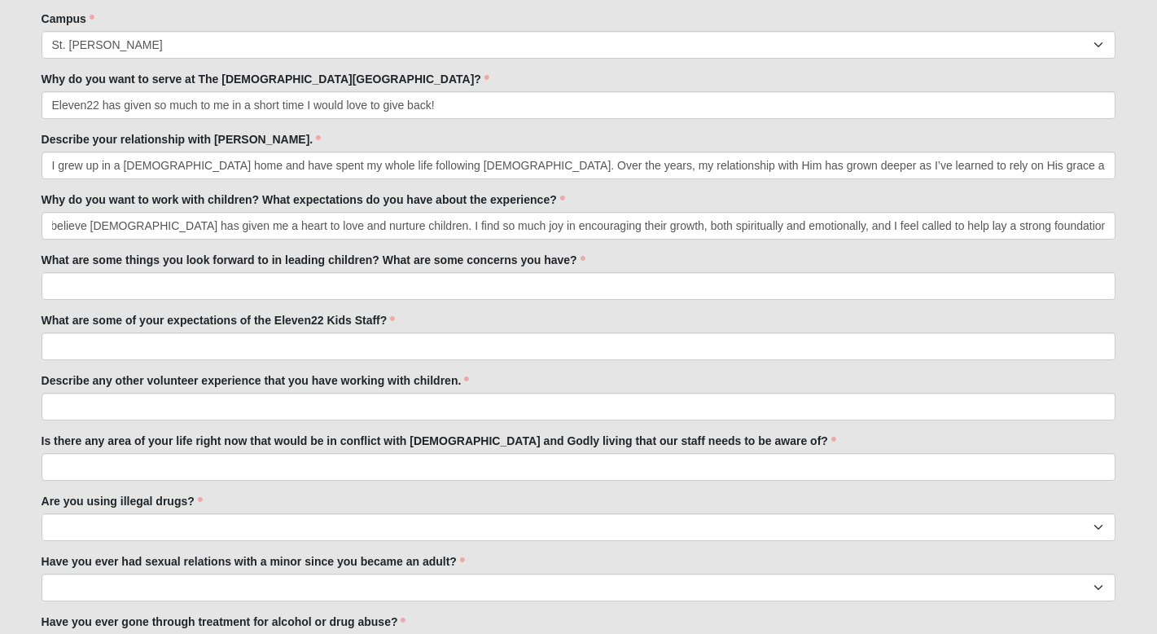
scroll to position [0, 0]
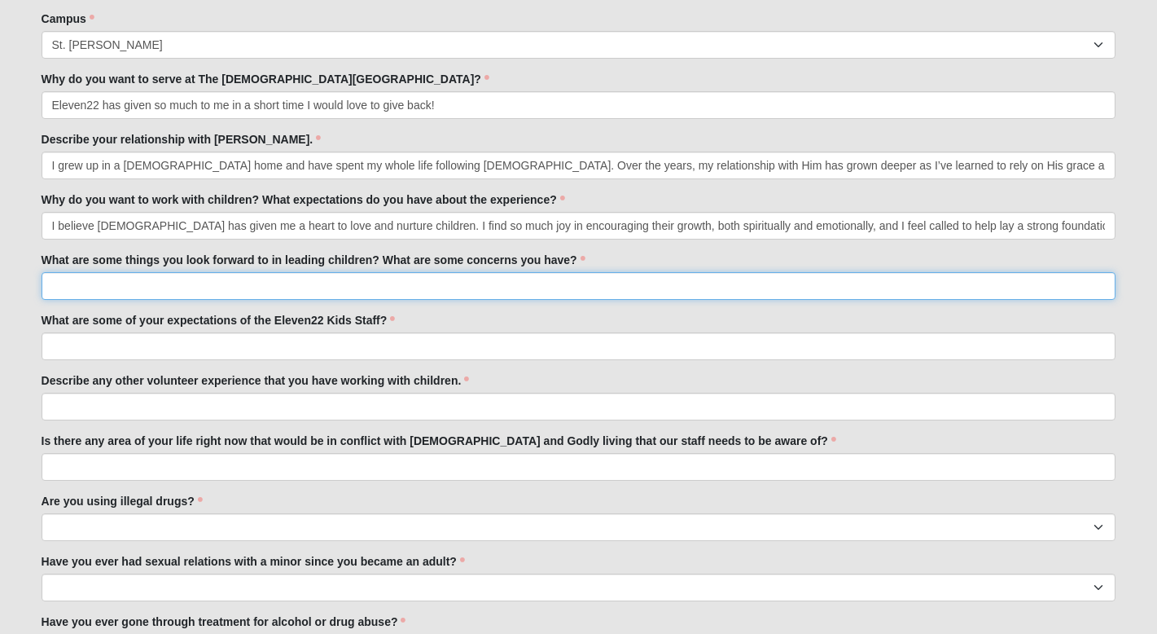
click at [283, 283] on input "What are some things you look forward to in leading children? What are some con…" at bounding box center [579, 286] width 1075 height 28
paste input "I look forward to seeing children experience the love of [PERSON_NAME] in a per…"
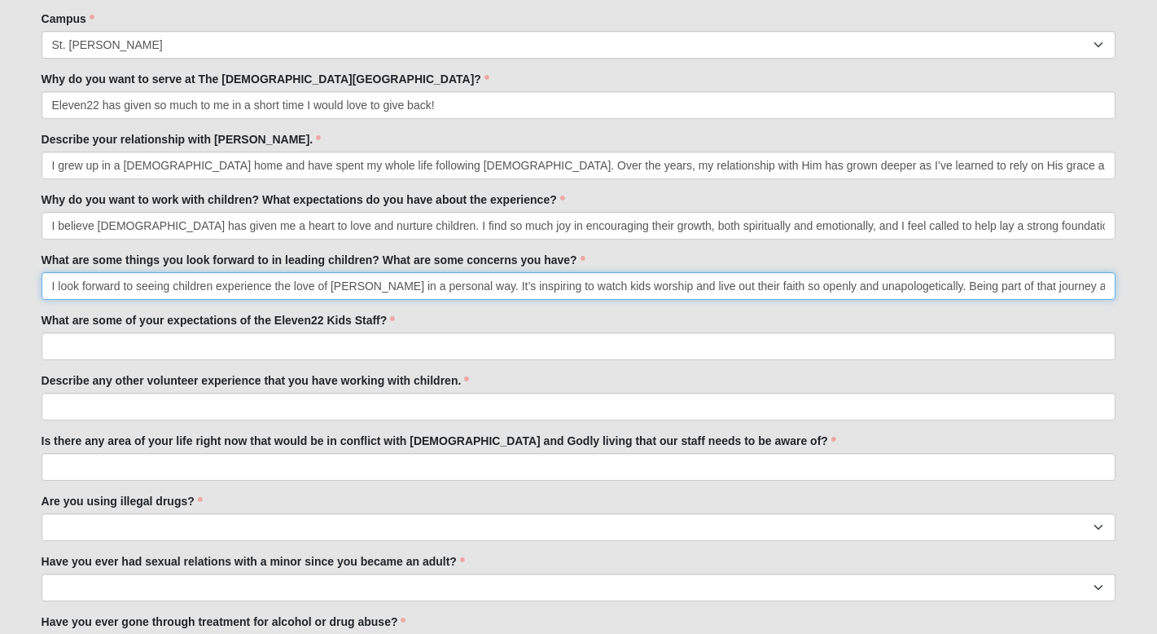
scroll to position [0, 295]
type input "I look forward to seeing children experience the love of [PERSON_NAME] in a per…"
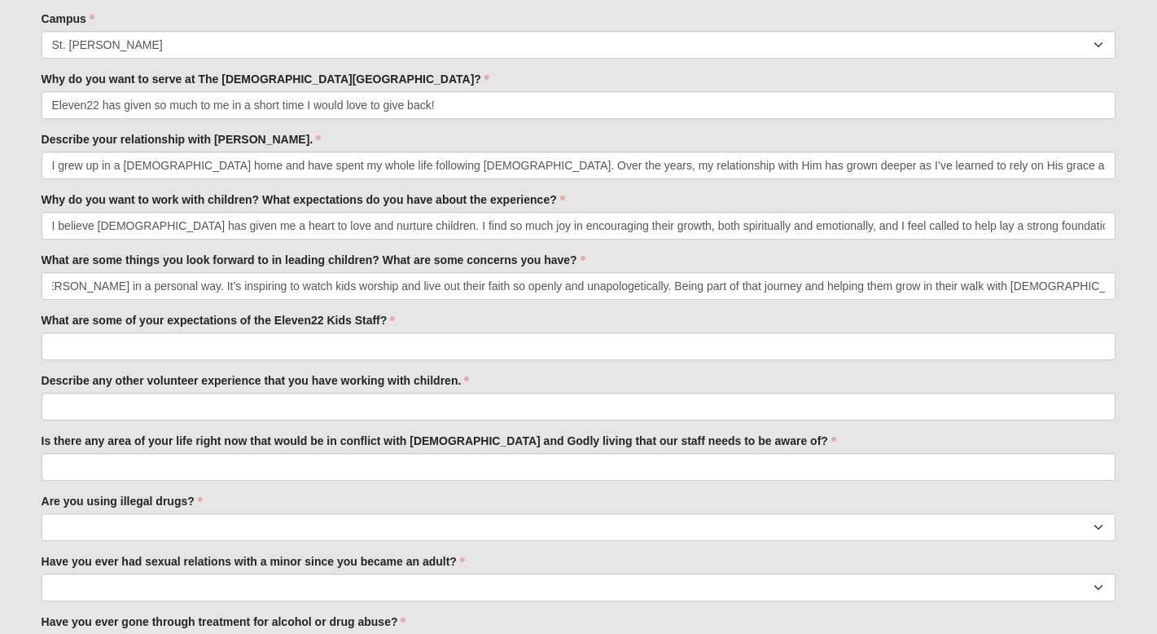
scroll to position [0, 0]
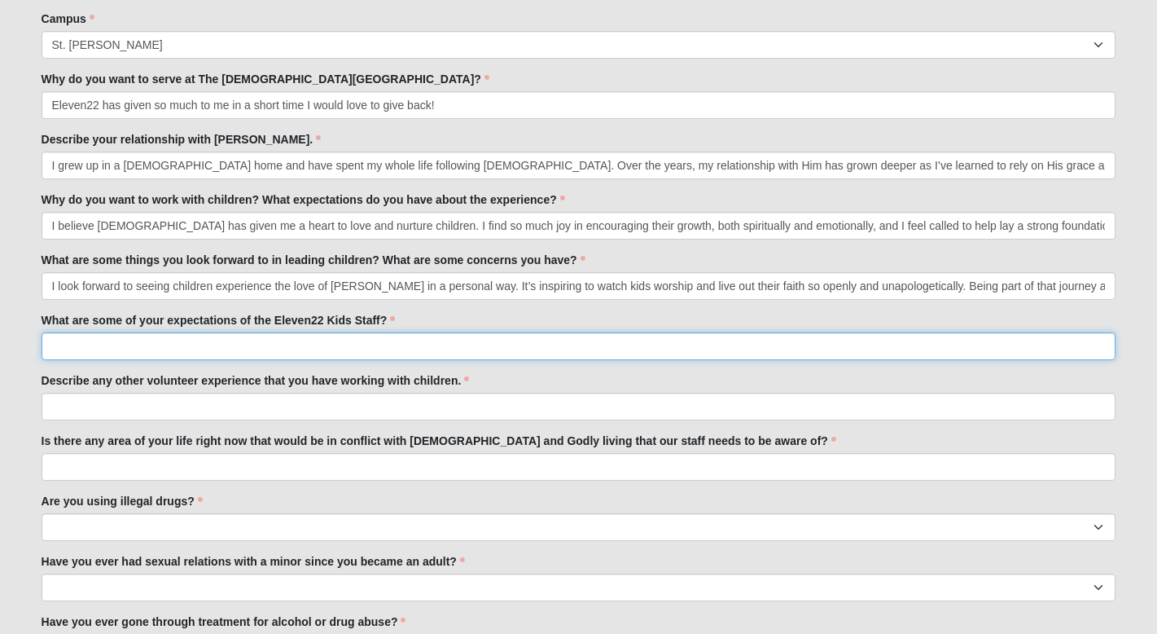
click at [415, 350] on input "What are some of your expectations of the Eleven22 Kids Staff?" at bounding box center [579, 346] width 1075 height 28
paste input "I hope to be part of a team that values support, safety, and unity. I believe i…"
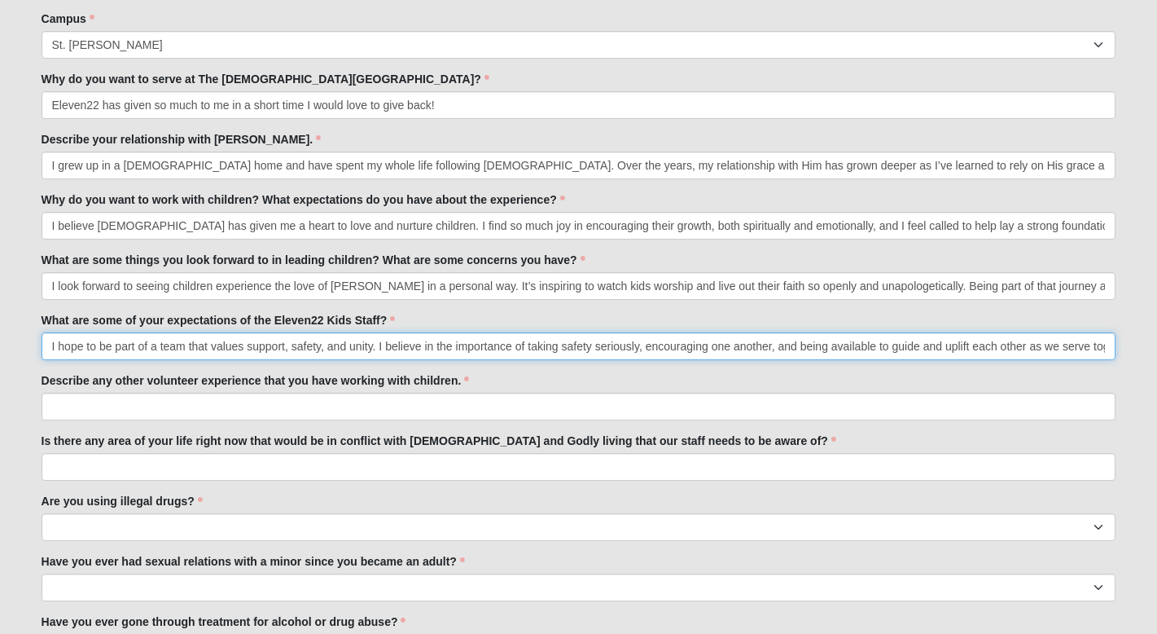
scroll to position [0, 33]
type input "I hope to be part of a team that values support, safety, and unity. I believe i…"
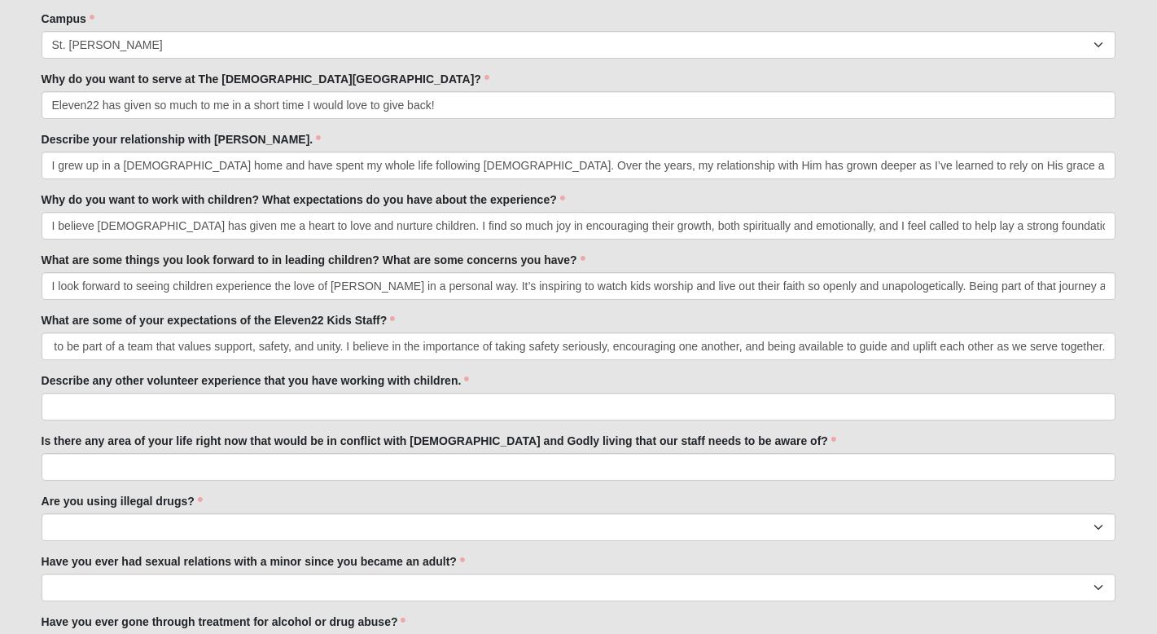
scroll to position [0, 0]
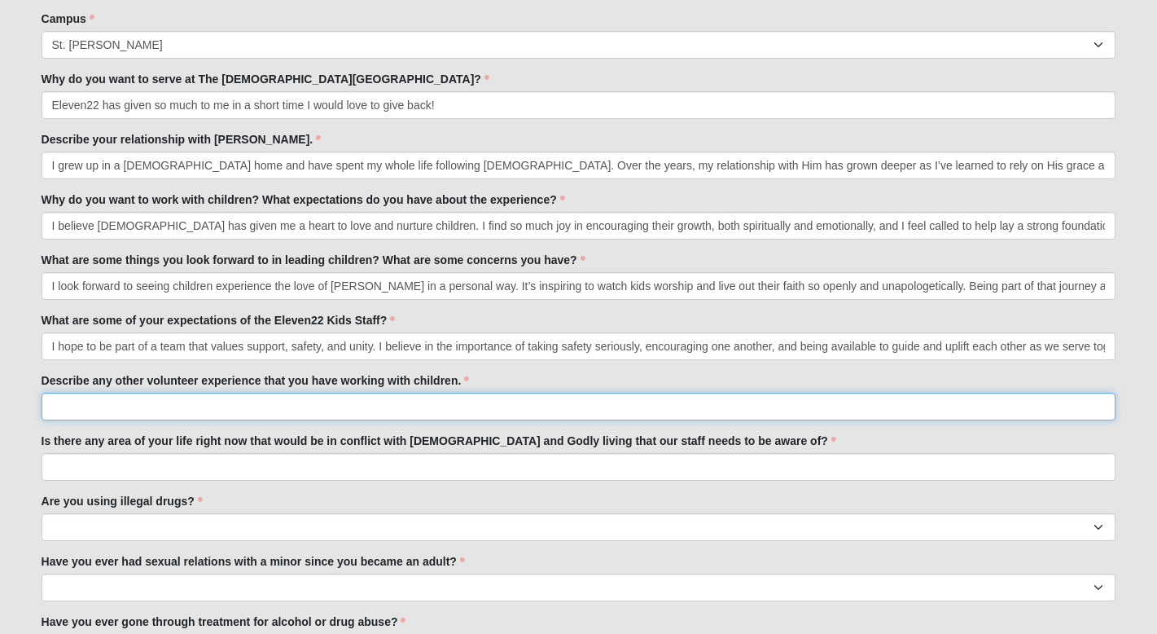
click at [270, 401] on input "Describe any other volunteer experience that you have working with children." at bounding box center [579, 407] width 1075 height 28
paste input "I actively volunteer at my children’s elementary school, supporting both classr…"
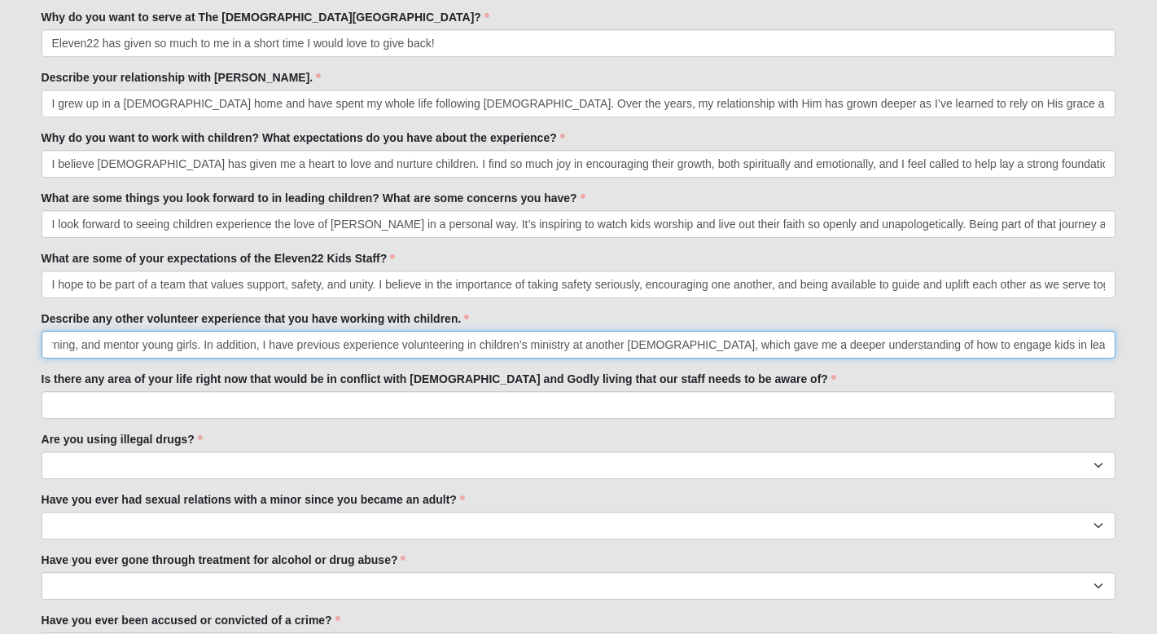
scroll to position [764, 0]
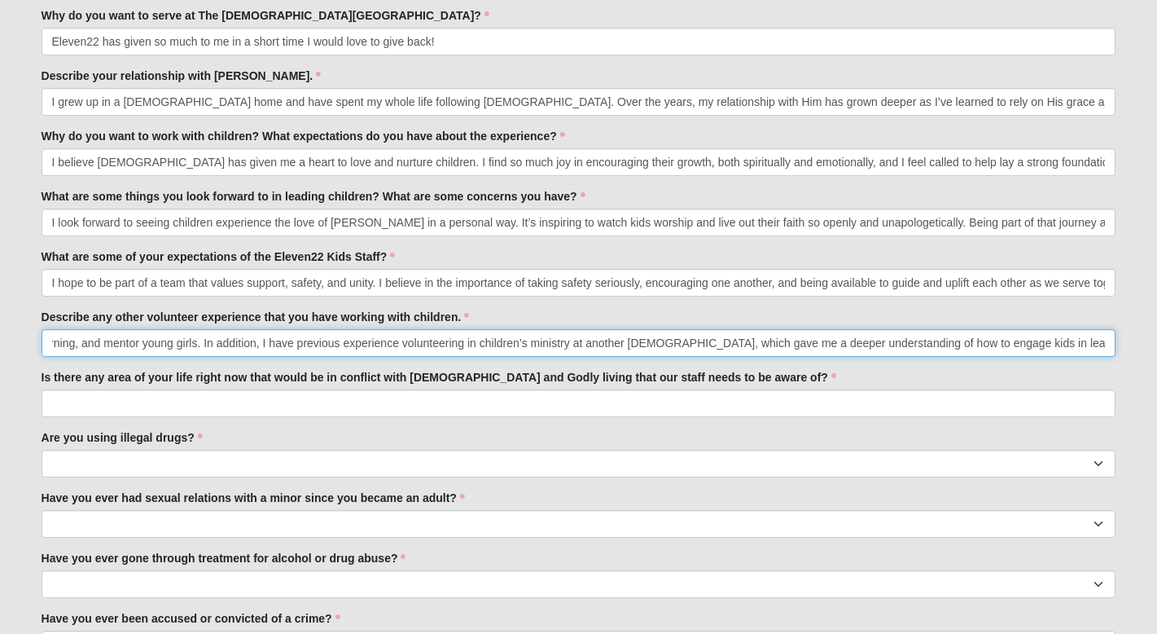
type input "I actively volunteer at my children’s elementary school, supporting both classr…"
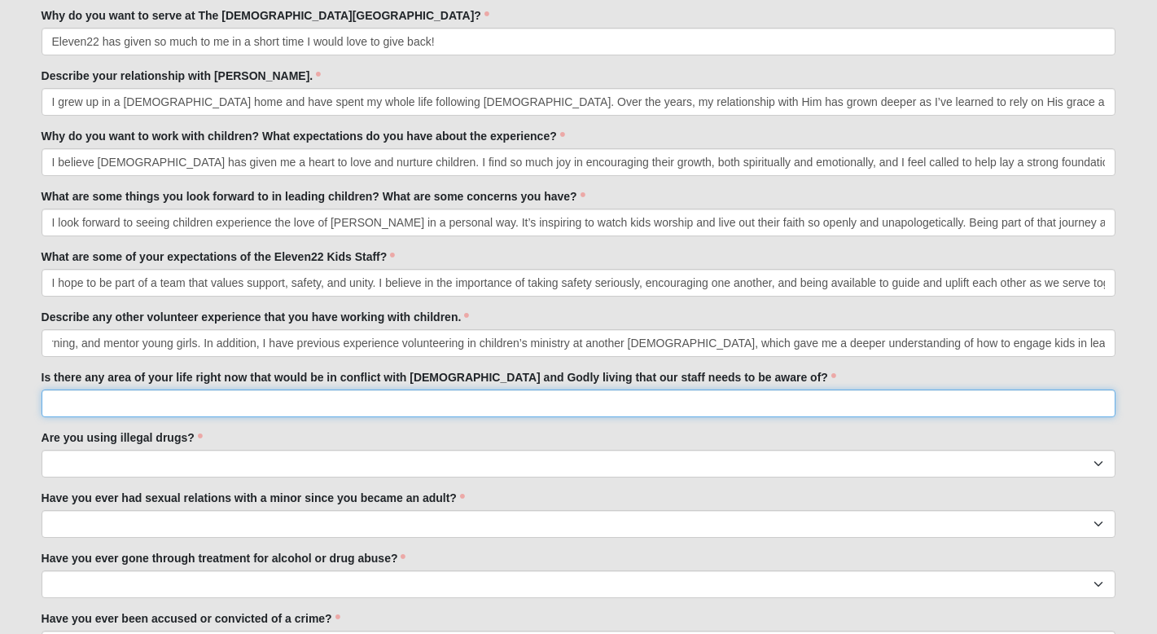
click at [238, 403] on input "Is there any area of your life right now that would be in conflict with [DEMOGR…" at bounding box center [579, 403] width 1075 height 28
type input "n"
type input "No"
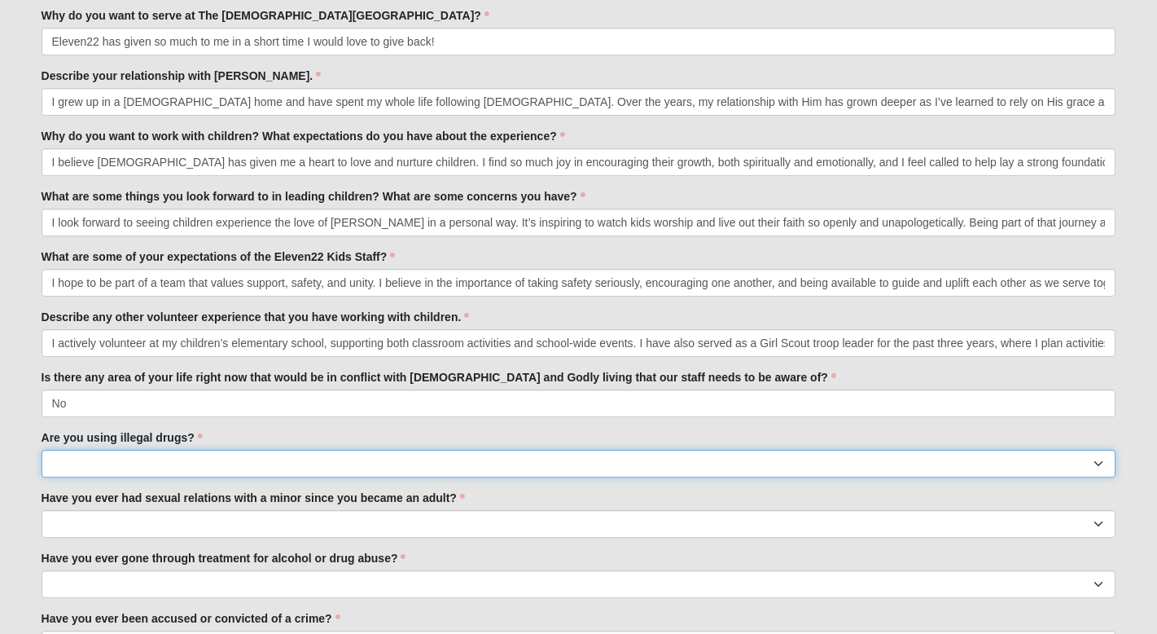
click at [191, 467] on select "Yes No" at bounding box center [579, 464] width 1075 height 28
select select "No"
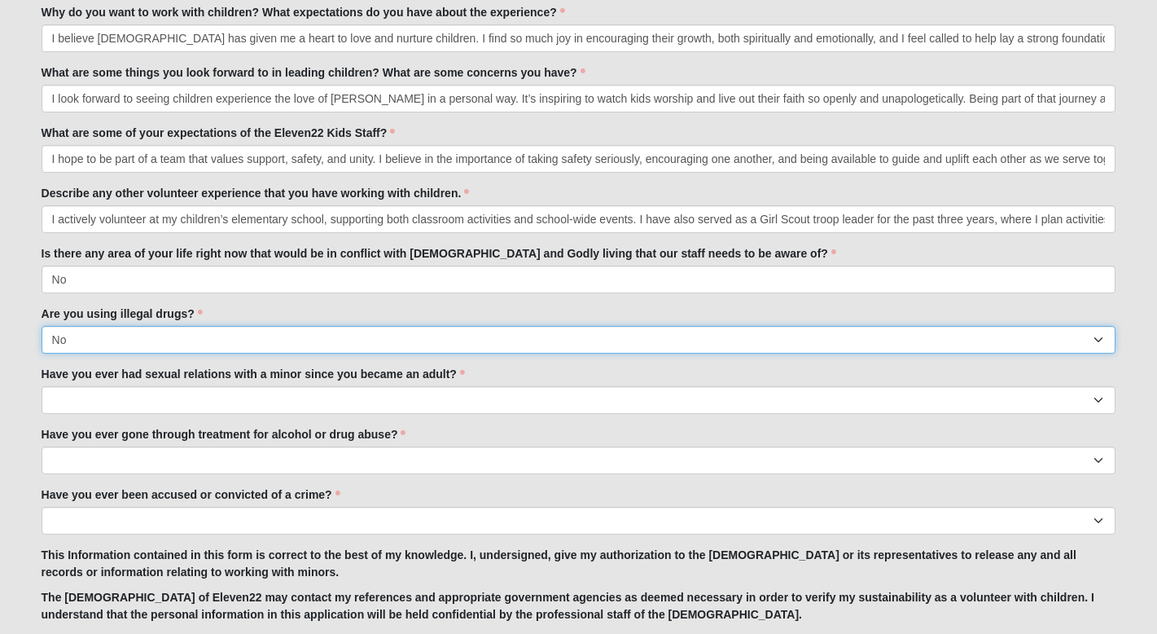
scroll to position [899, 0]
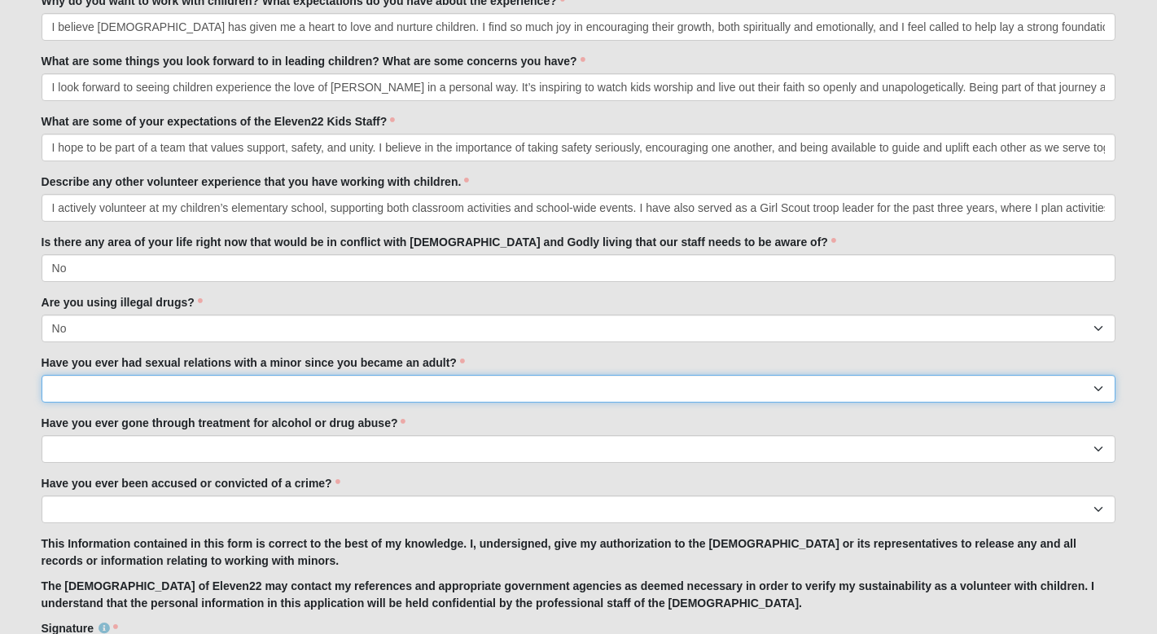
click at [177, 393] on select "Yes No" at bounding box center [579, 389] width 1075 height 28
select select "No"
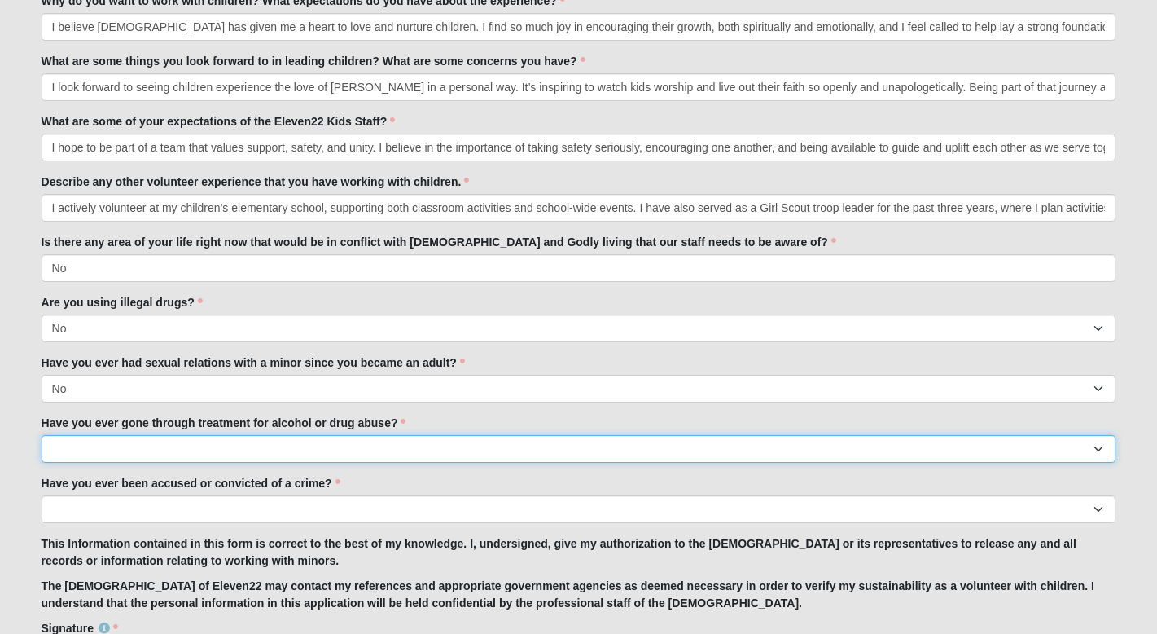
click at [103, 446] on select "Yes No" at bounding box center [579, 449] width 1075 height 28
select select "No"
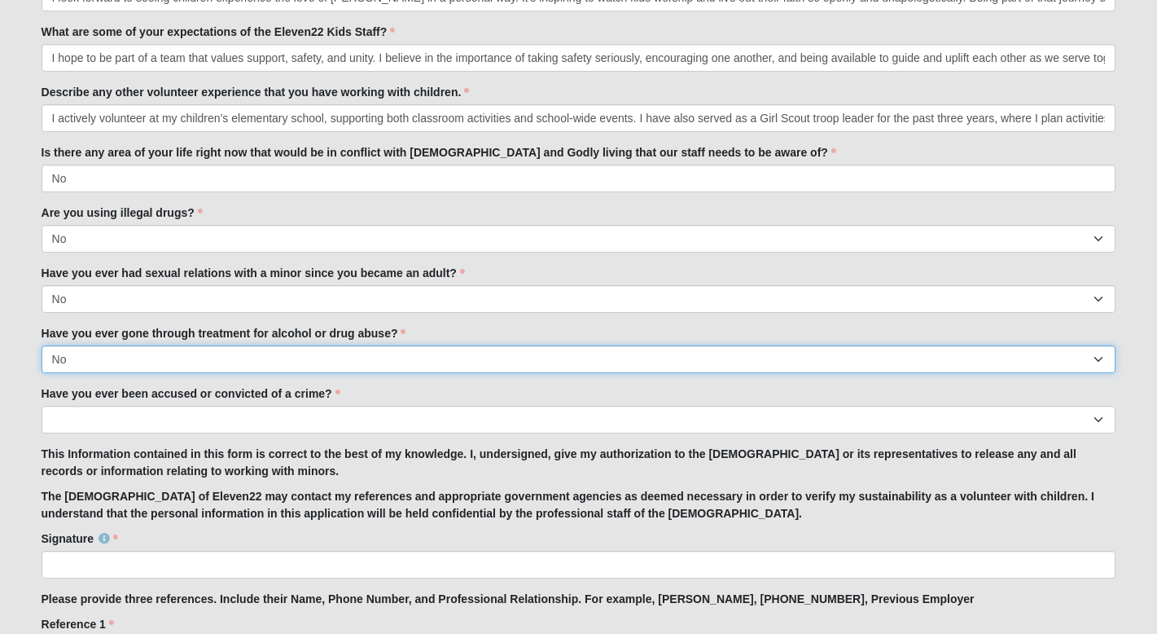
scroll to position [1002, 0]
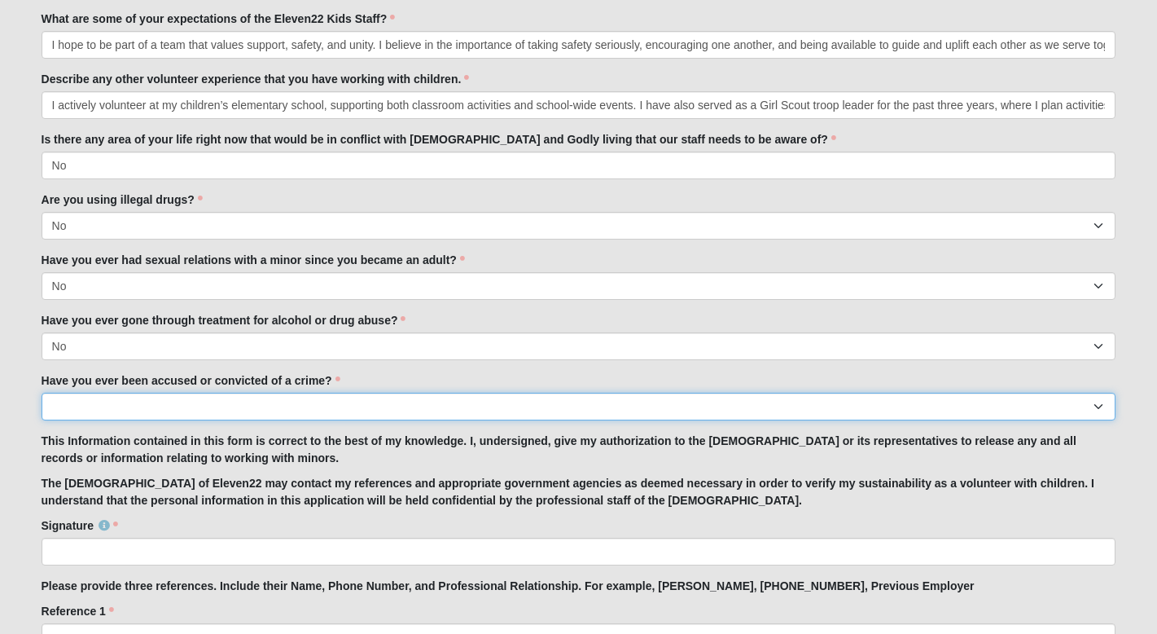
click at [175, 396] on select "Yes No" at bounding box center [579, 407] width 1075 height 28
select select "No"
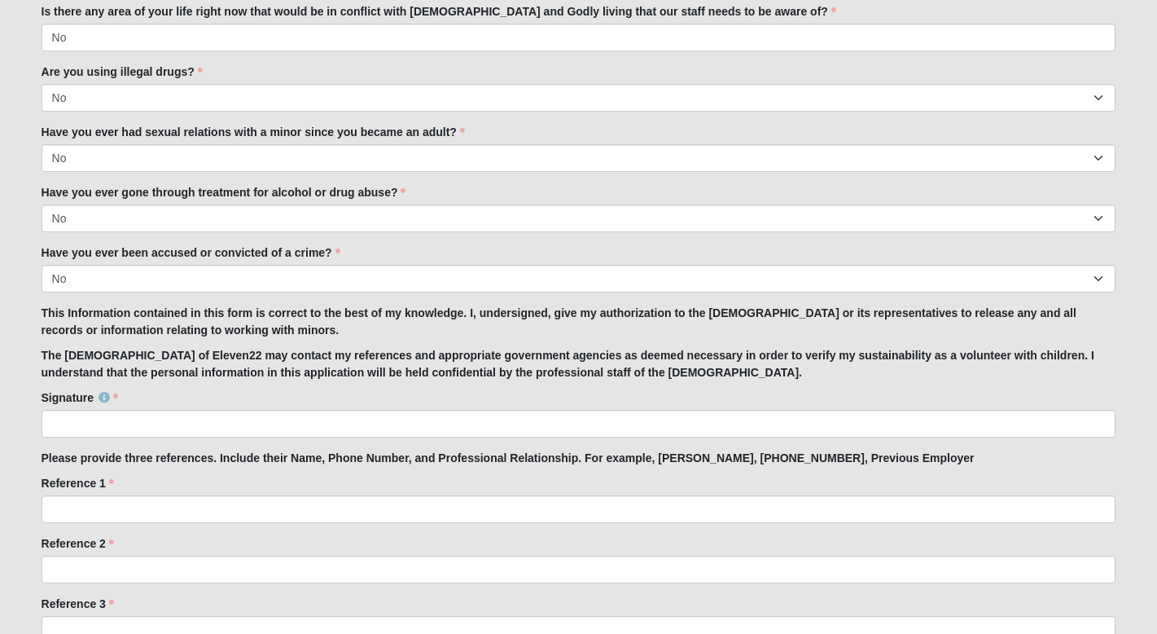
scroll to position [1130, 0]
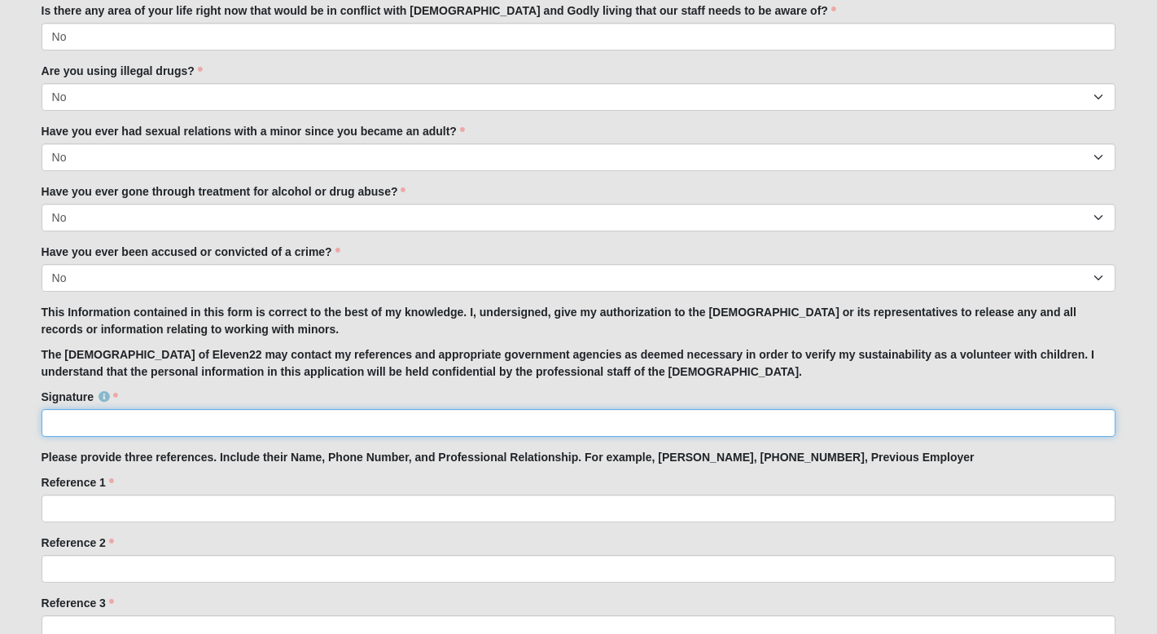
click at [224, 428] on input "Signature" at bounding box center [579, 423] width 1075 height 28
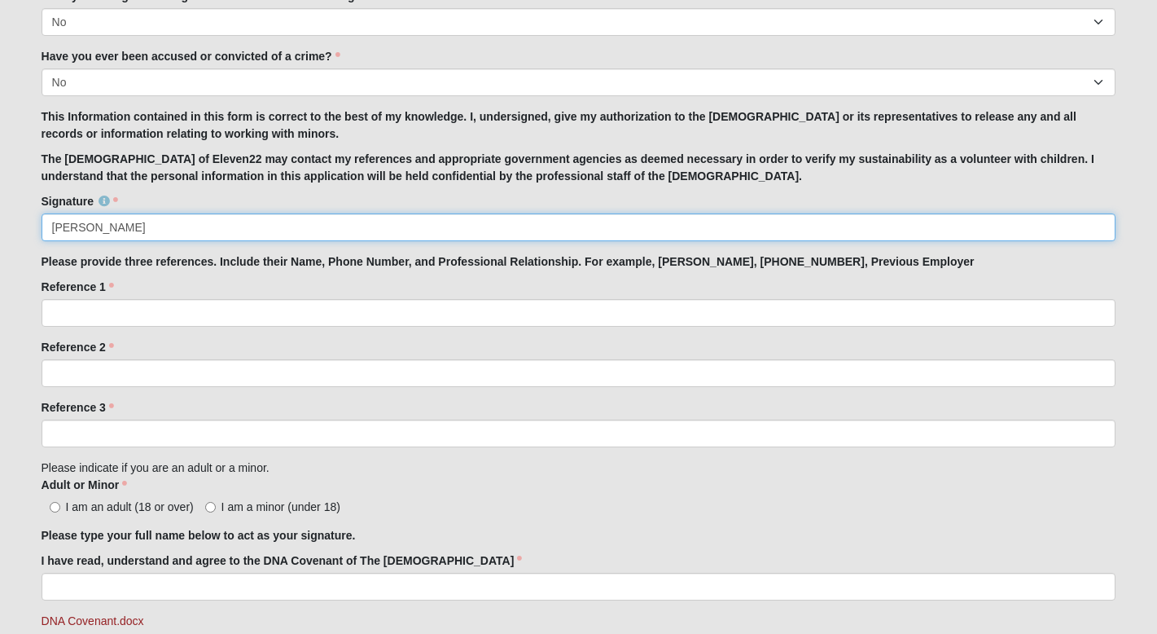
scroll to position [1343, 0]
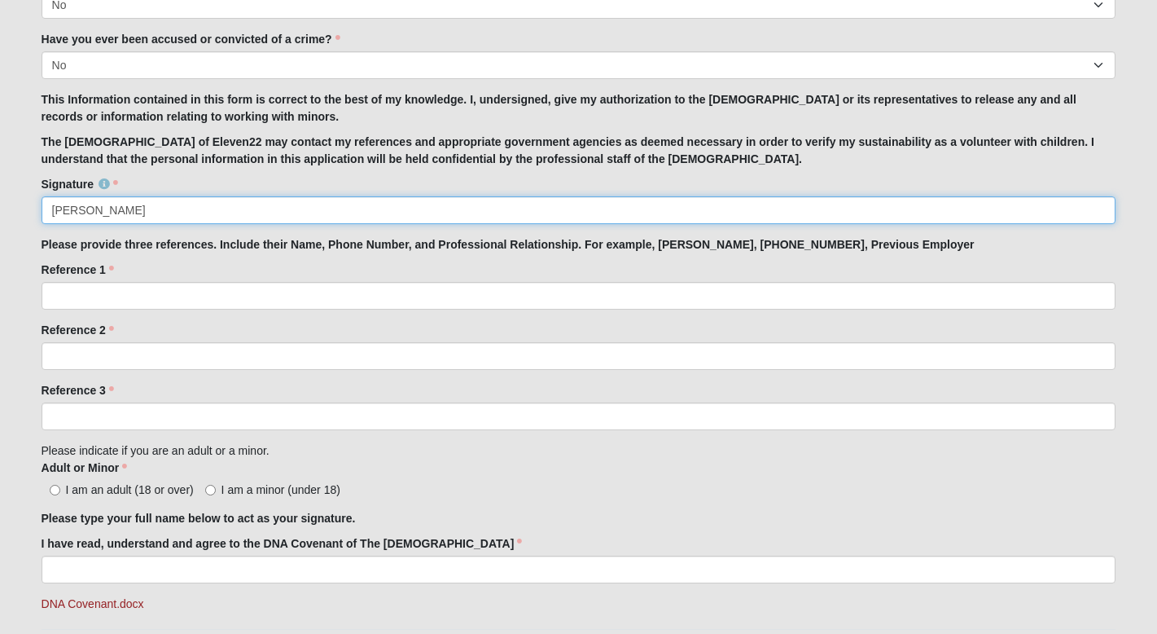
type input "[PERSON_NAME]"
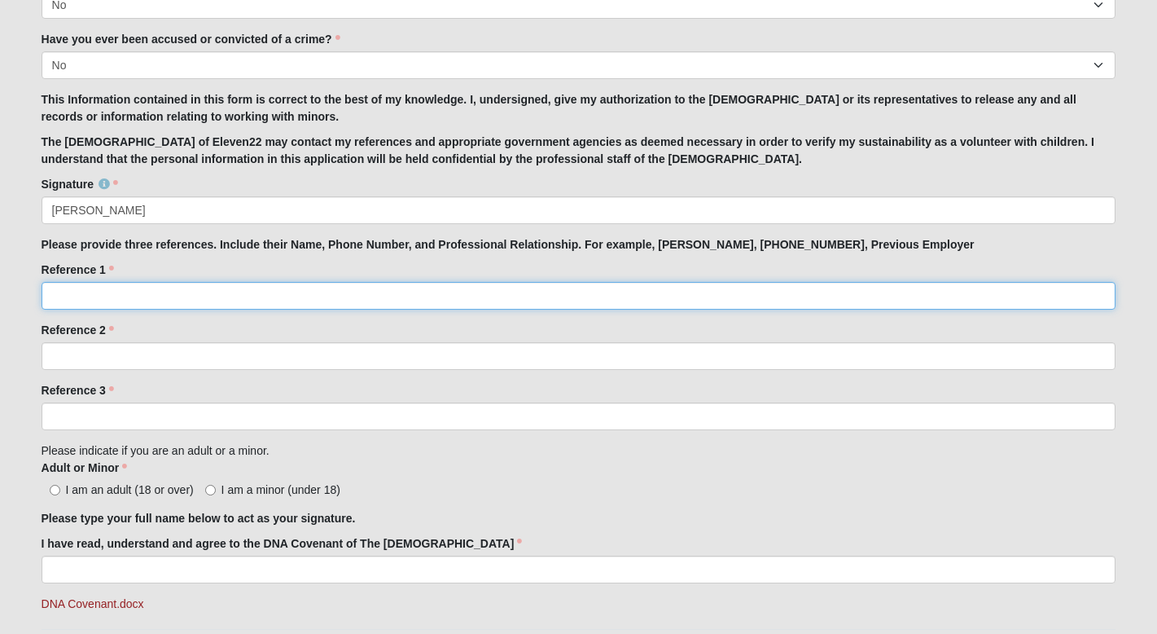
click at [187, 305] on input "Reference 1" at bounding box center [579, 296] width 1075 height 28
type input "[PERSON_NAME] [PHONE_NUMBER]"
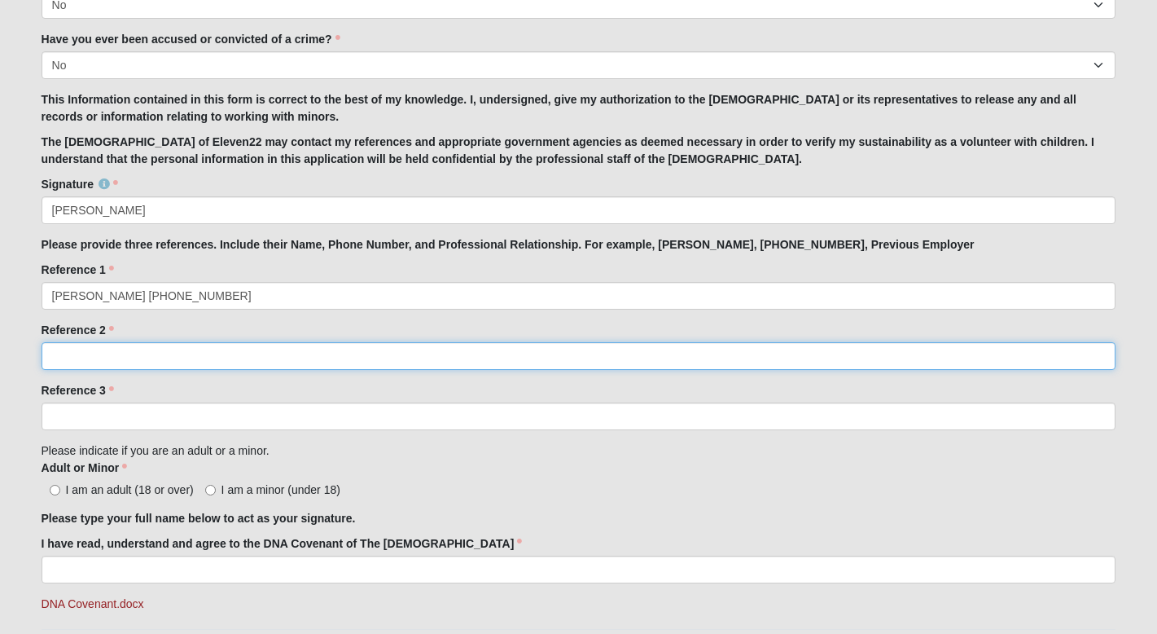
click at [127, 354] on input "Reference 2" at bounding box center [579, 356] width 1075 height 28
type input "[PERSON_NAME] [PHONE_NUMBER]"
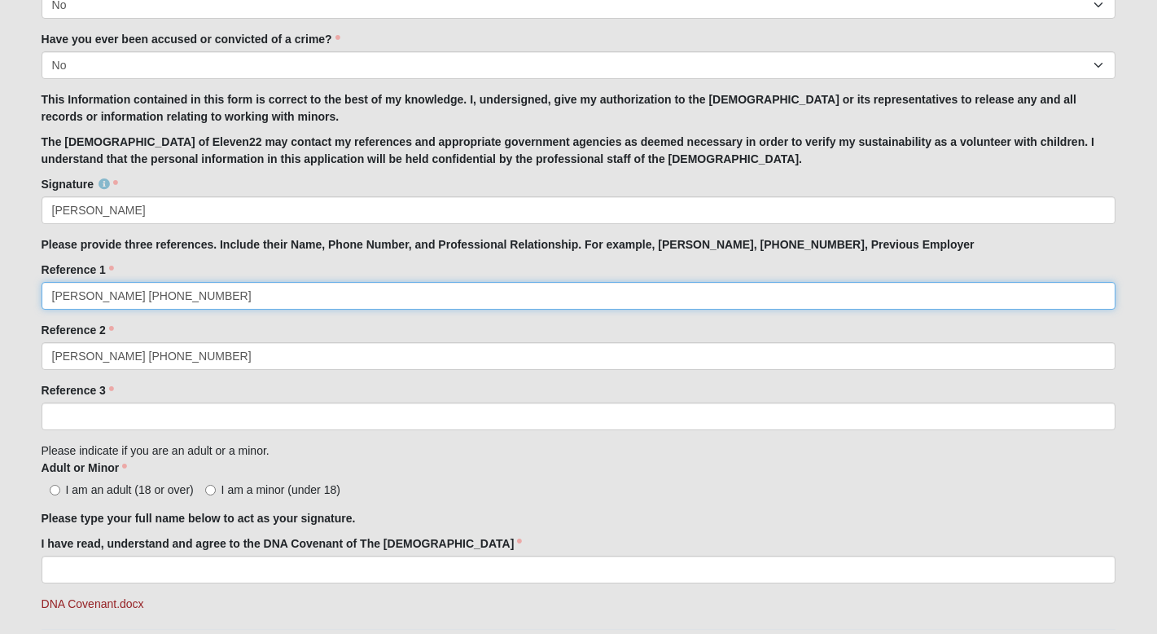
click at [256, 299] on input "[PERSON_NAME] [PHONE_NUMBER]" at bounding box center [579, 296] width 1075 height 28
click at [210, 300] on input "[PERSON_NAME] [PHONE_NUMBER] Friend" at bounding box center [579, 296] width 1075 height 28
drag, startPoint x: 286, startPoint y: 294, endPoint x: 208, endPoint y: 300, distance: 78.4
click at [208, 300] on input "[PERSON_NAME] [PHONE_NUMBER] Family friend" at bounding box center [579, 296] width 1075 height 28
type input "[PERSON_NAME] [PHONE_NUMBER] Family friend"
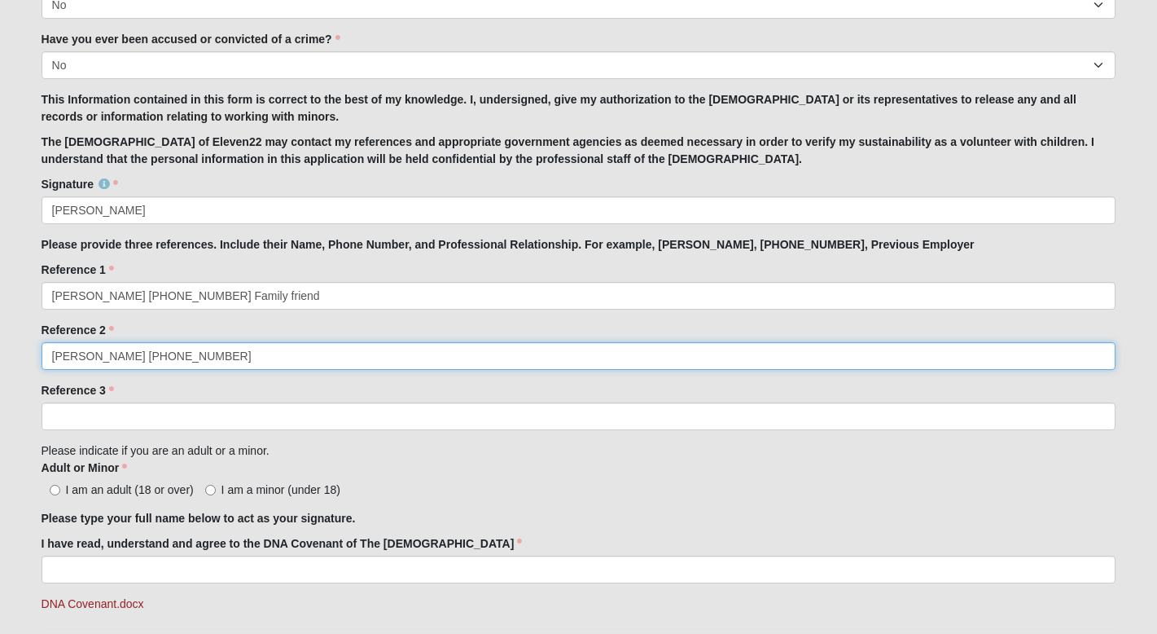
click at [249, 362] on input "[PERSON_NAME] [PHONE_NUMBER]" at bounding box center [579, 356] width 1075 height 28
paste input "Family friend"
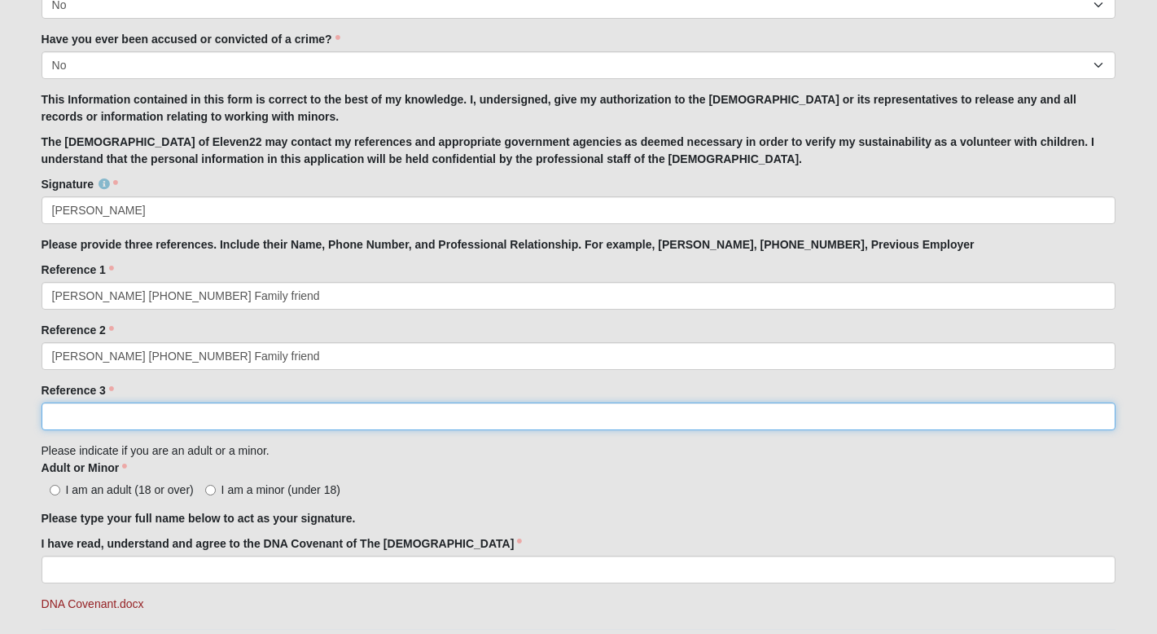
click at [195, 409] on input "Reference 3" at bounding box center [579, 416] width 1075 height 28
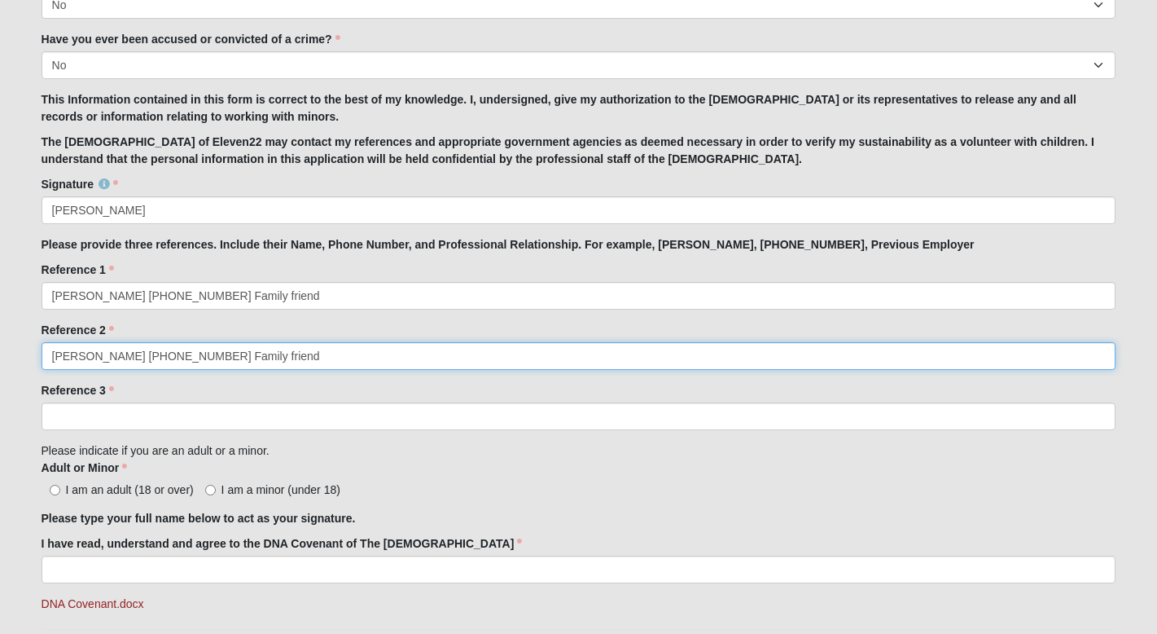
click at [279, 353] on input "[PERSON_NAME] [PHONE_NUMBER] Family friend" at bounding box center [579, 356] width 1075 height 28
click at [331, 354] on input "[PERSON_NAME] [PHONE_NUMBER] Family friend / School volubteer" at bounding box center [579, 356] width 1075 height 28
type input "[PERSON_NAME] [PHONE_NUMBER] Family friend / School volunteer"
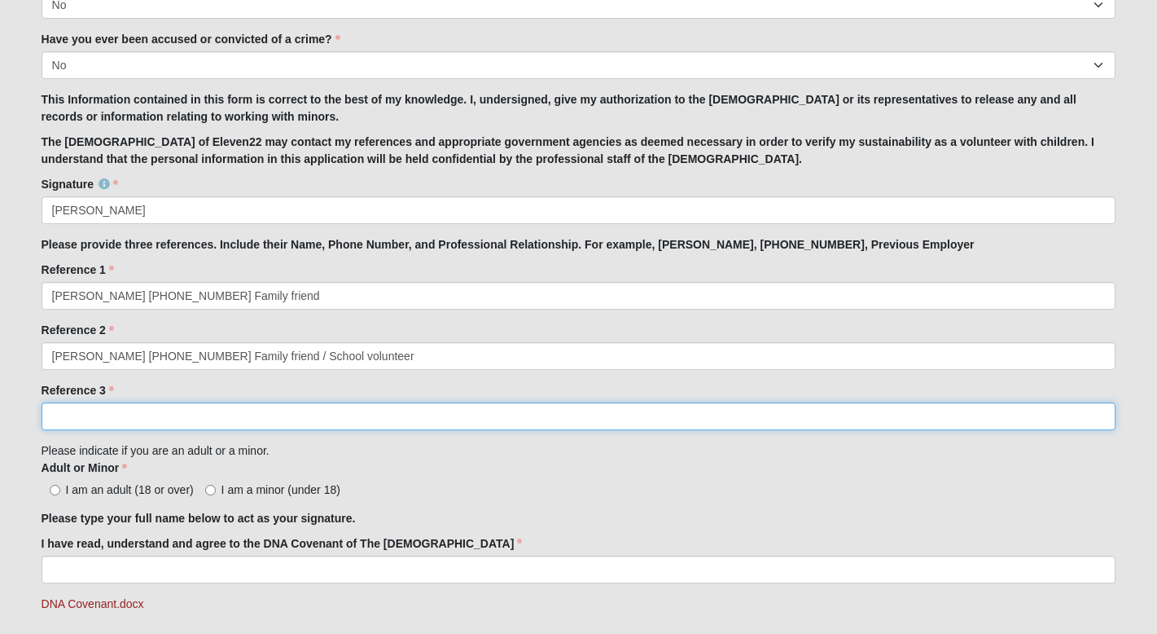
click at [221, 424] on input "Reference 3" at bounding box center [579, 416] width 1075 height 28
click at [182, 418] on input "[PERSON_NAME] 916- 671- 0774" at bounding box center [579, 416] width 1075 height 28
click at [160, 420] on input "[PERSON_NAME] [PHONE_NUMBER]" at bounding box center [579, 416] width 1075 height 28
click at [267, 419] on input "[PERSON_NAME] [PHONE_NUMBER]" at bounding box center [579, 416] width 1075 height 28
click at [310, 419] on input "[PERSON_NAME] [PHONE_NUMBER] Family Friend /" at bounding box center [579, 416] width 1075 height 28
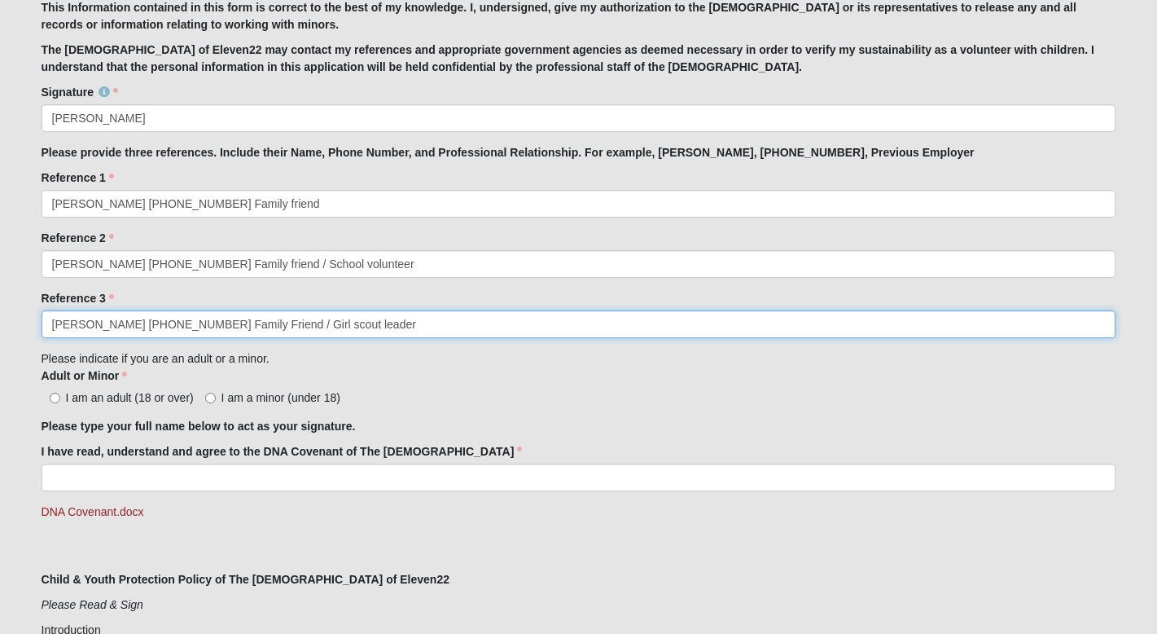
scroll to position [1436, 0]
type input "[PERSON_NAME] [PHONE_NUMBER] Family Friend / Girl scout leader"
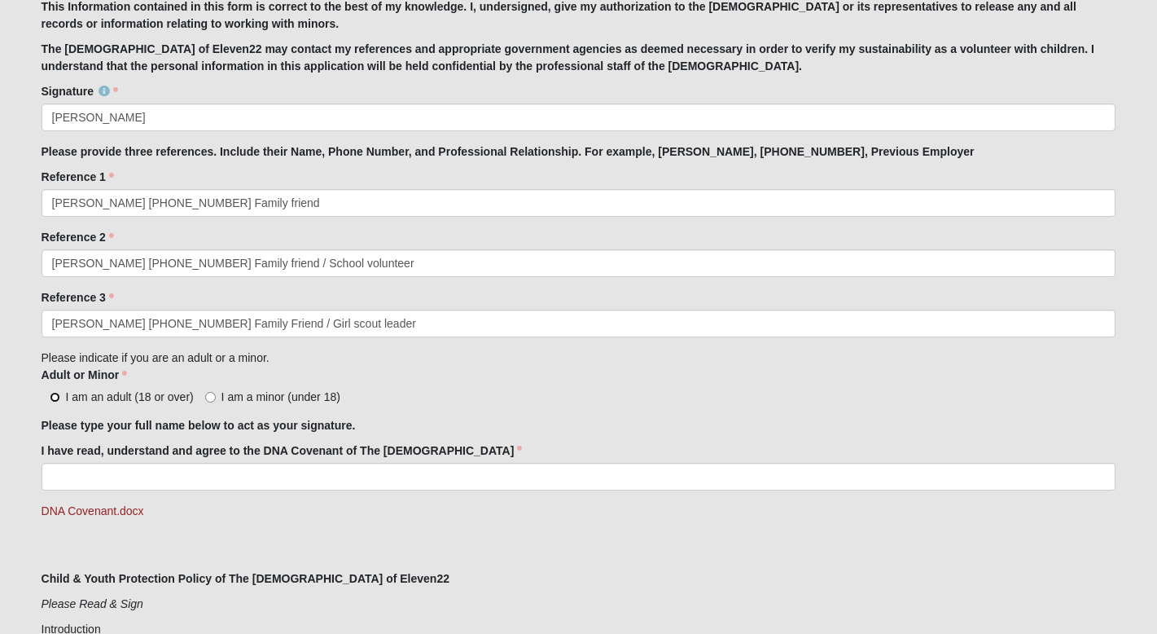
click at [50, 397] on input "I am an adult (18 or over)" at bounding box center [55, 397] width 11 height 11
radio input "true"
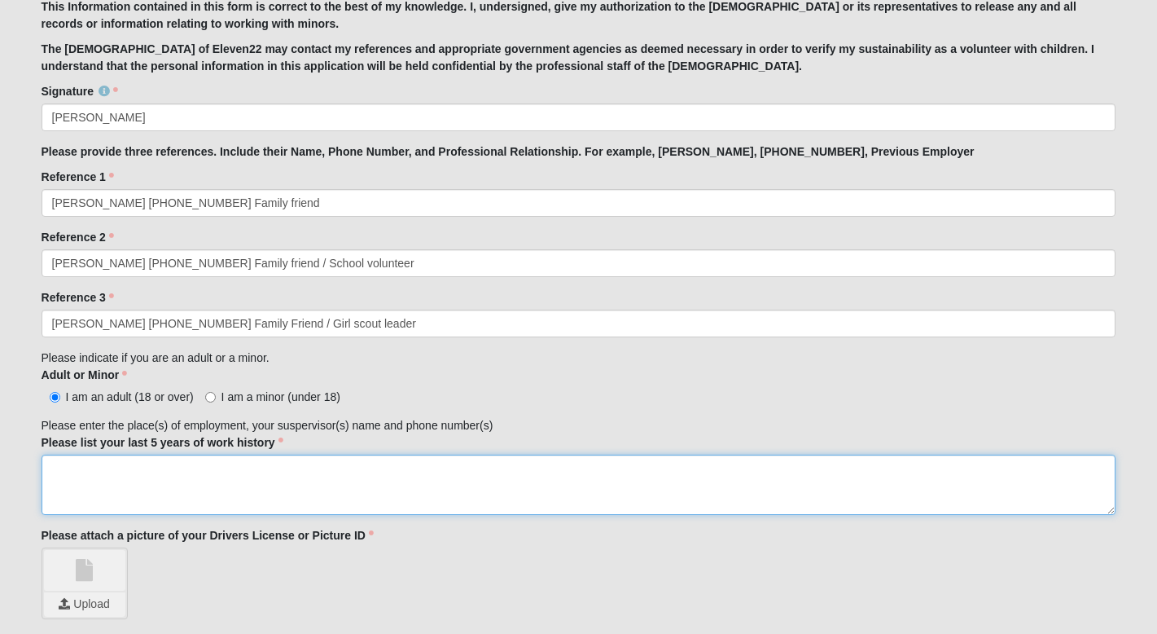
click at [199, 472] on textarea "Please list your last 5 years of work history" at bounding box center [579, 484] width 1075 height 60
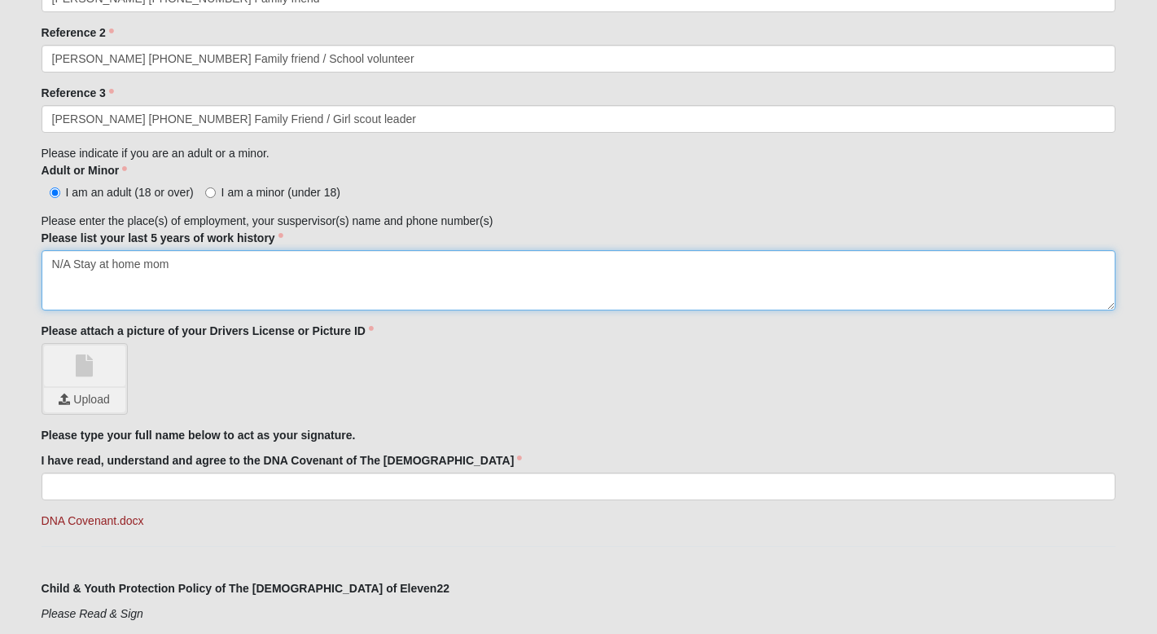
scroll to position [1645, 0]
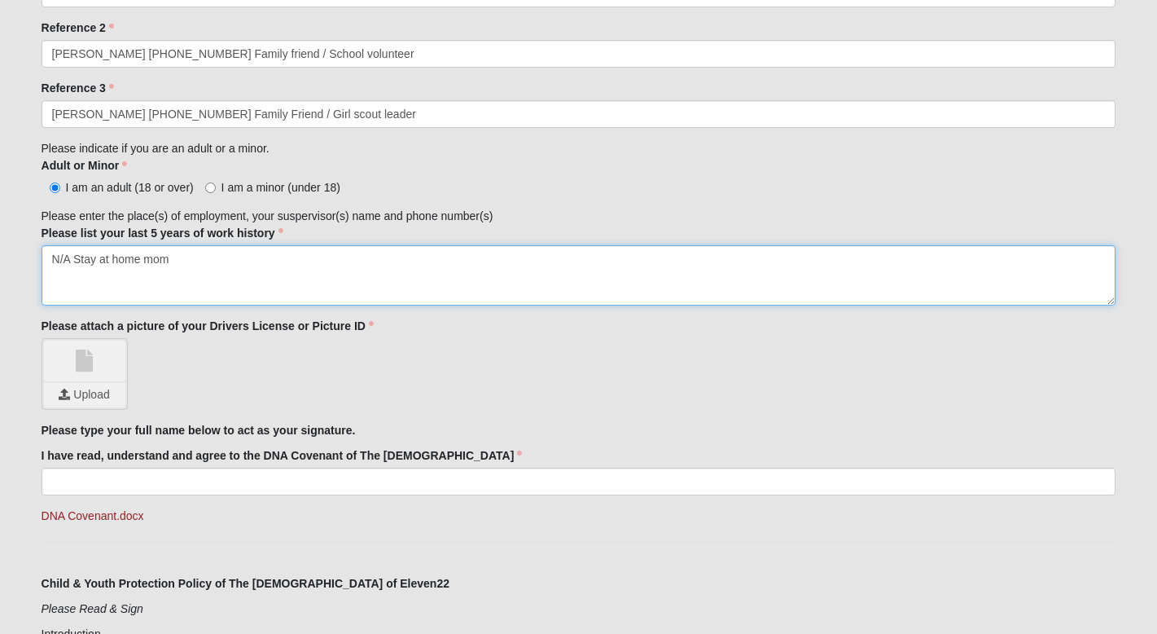
type textarea "N/A Stay at home mom"
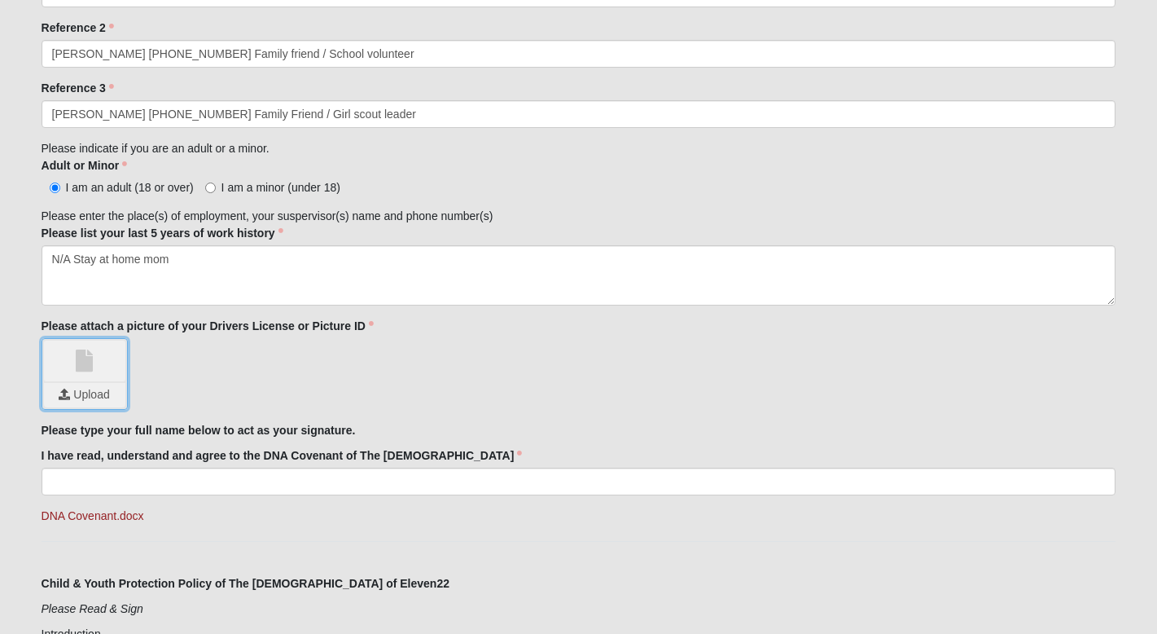
click at [102, 390] on input "file" at bounding box center [84, 395] width 81 height 24
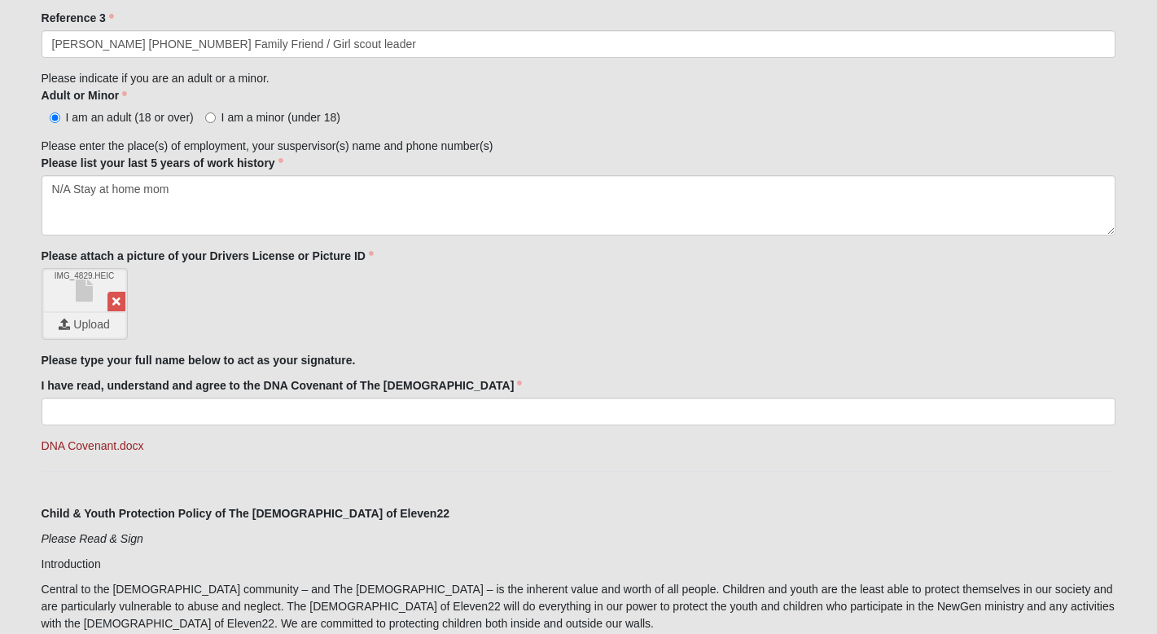
scroll to position [1716, 0]
click at [97, 445] on link "DNA Covenant.docx" at bounding box center [93, 444] width 103 height 13
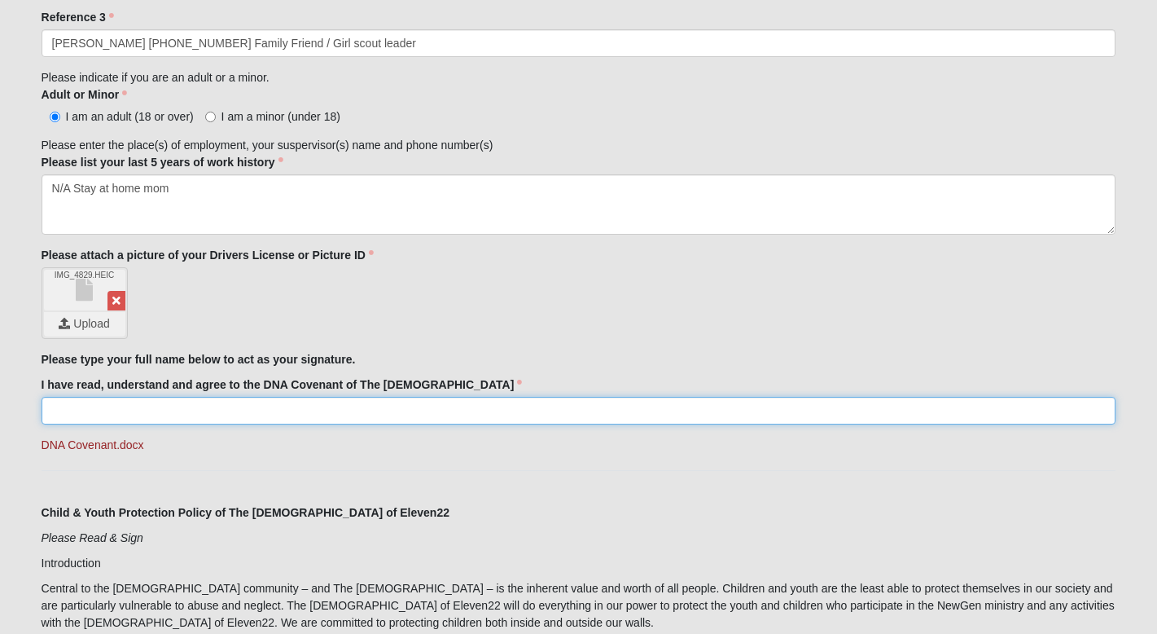
click at [127, 411] on input "I have read, understand and agree to the DNA Covenant of The [DEMOGRAPHIC_DATA]" at bounding box center [579, 411] width 1075 height 28
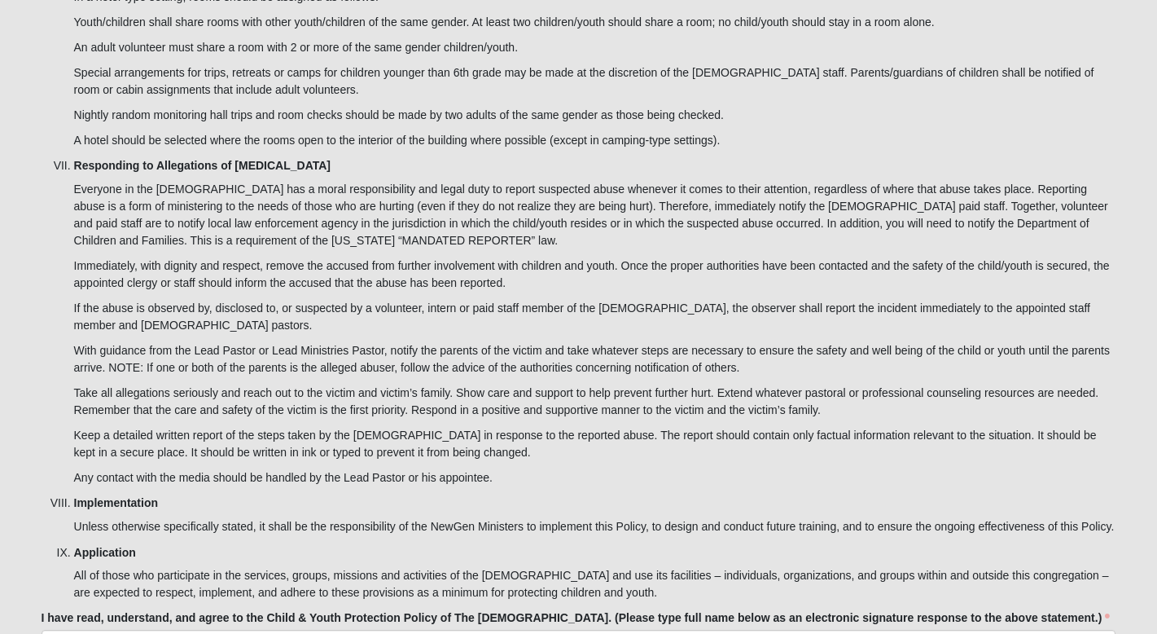
scroll to position [5025, 0]
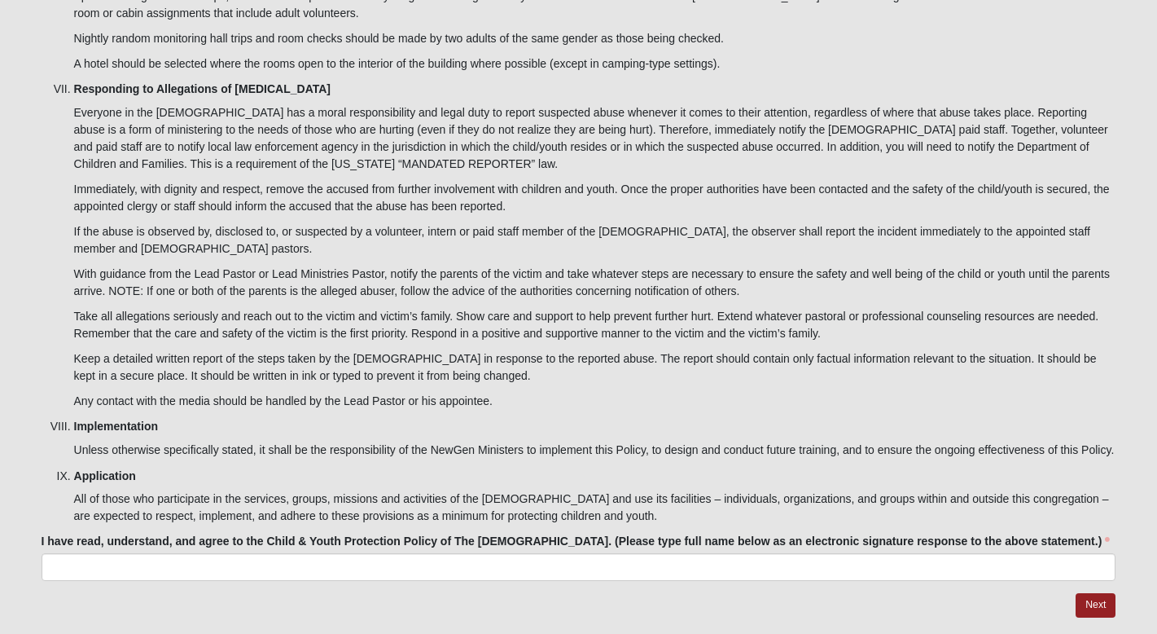
type input "[PERSON_NAME]"
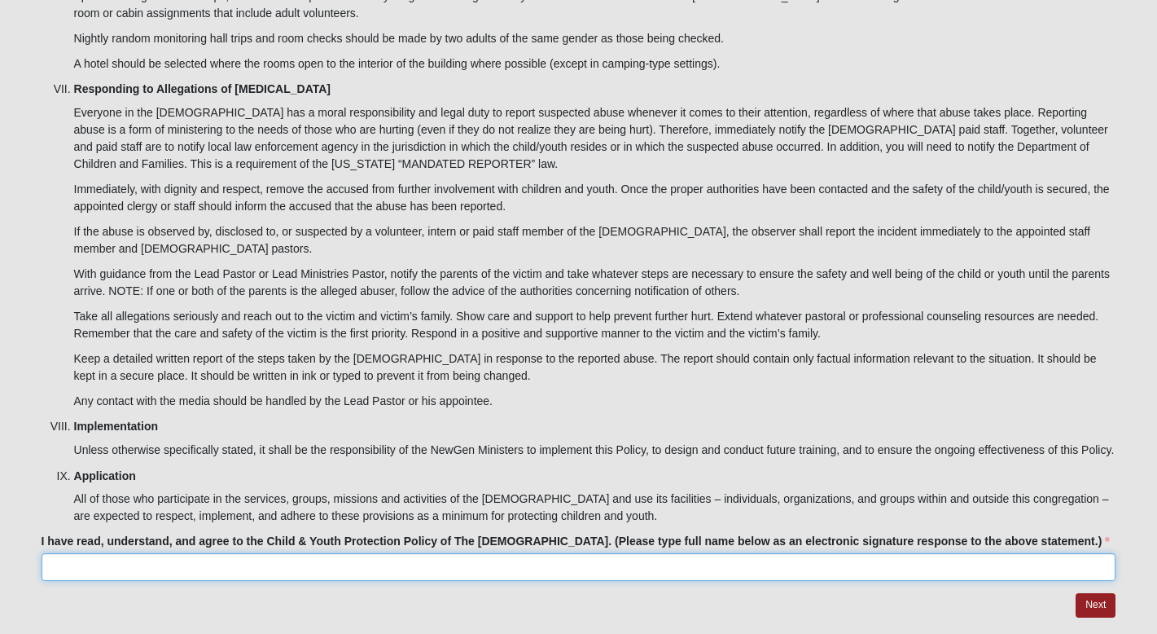
click at [318, 553] on input "I have read, understand, and agree to the Child & Youth Protection Policy of Th…" at bounding box center [579, 567] width 1075 height 28
type input "[PERSON_NAME]"
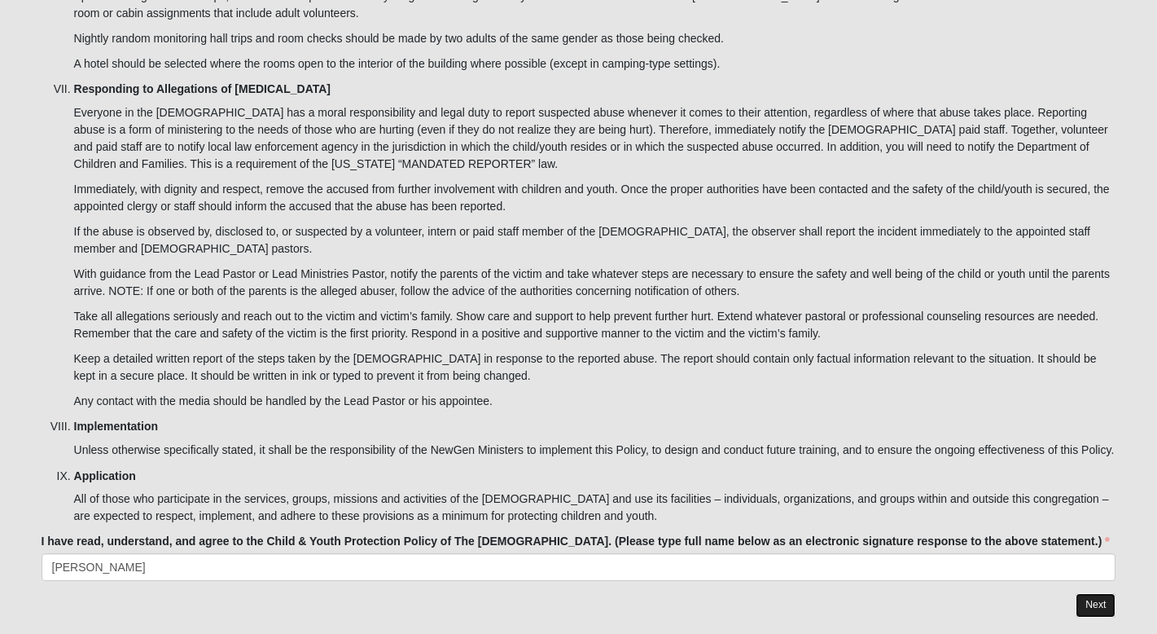
click at [1090, 593] on link "Next" at bounding box center [1096, 605] width 40 height 24
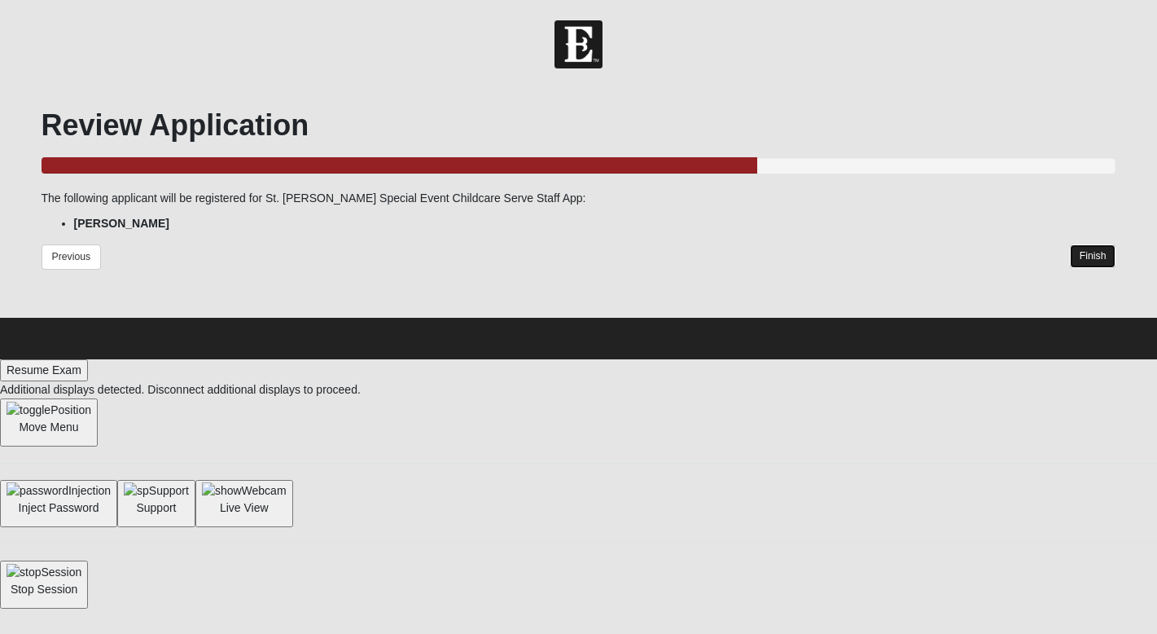
click at [1106, 265] on link "Finish" at bounding box center [1093, 256] width 46 height 24
